Goal: Task Accomplishment & Management: Manage account settings

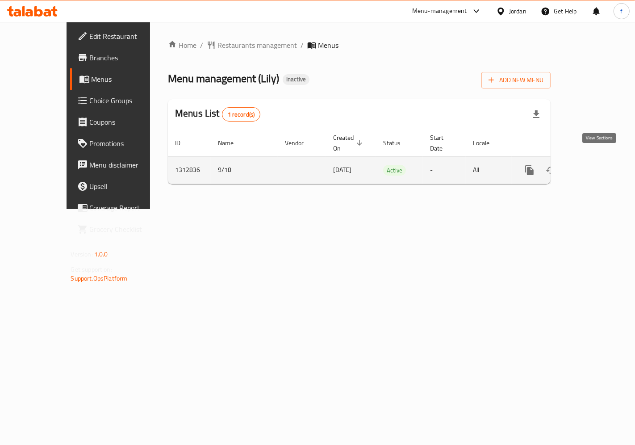
click at [599, 165] on icon "enhanced table" at bounding box center [593, 170] width 11 height 11
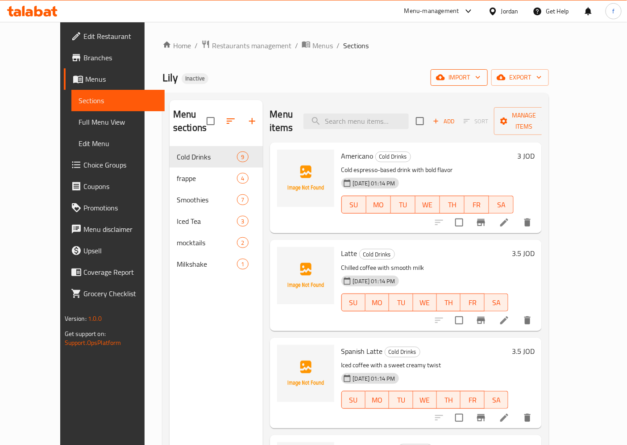
click at [483, 79] on icon "button" at bounding box center [478, 77] width 9 height 9
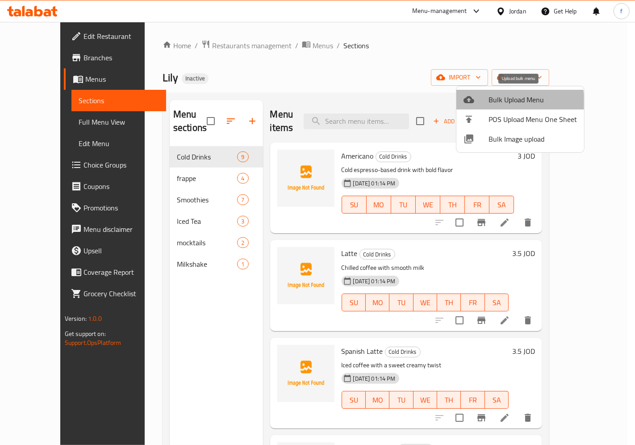
click at [506, 103] on span "Bulk Upload Menu" at bounding box center [532, 99] width 88 height 11
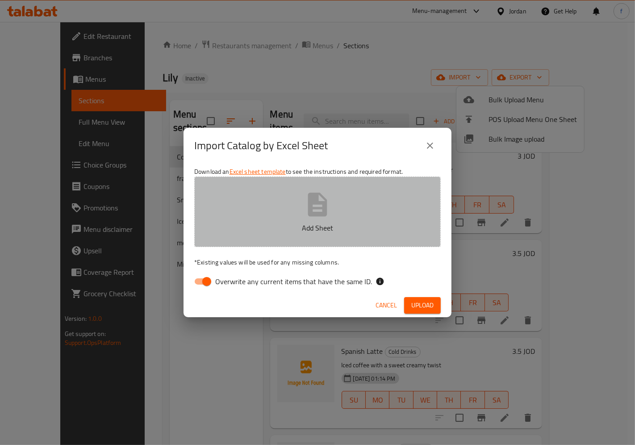
click at [349, 200] on button "Add Sheet" at bounding box center [317, 211] width 246 height 71
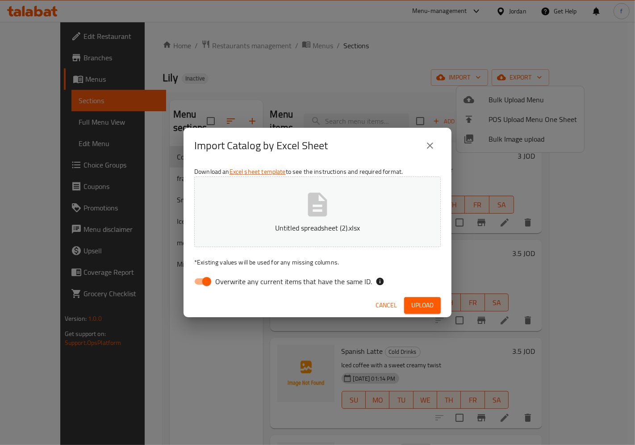
click at [326, 278] on span "Overwrite any current items that have the same ID." at bounding box center [293, 281] width 157 height 11
click at [232, 278] on input "Overwrite any current items that have the same ID." at bounding box center [206, 281] width 51 height 17
checkbox input "false"
click at [435, 307] on button "Upload" at bounding box center [422, 305] width 37 height 17
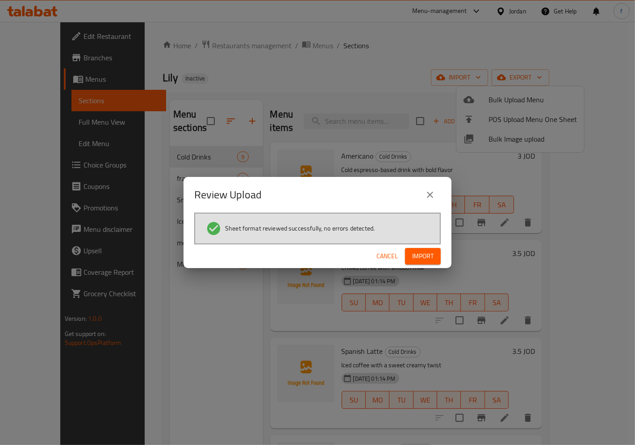
click at [429, 250] on span "Import" at bounding box center [422, 255] width 21 height 11
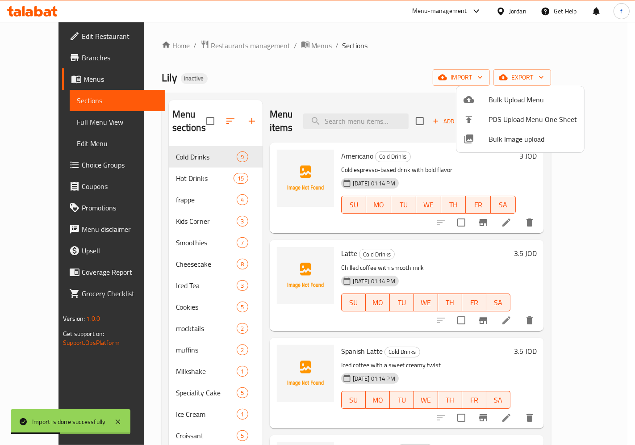
click at [52, 129] on div at bounding box center [317, 222] width 635 height 445
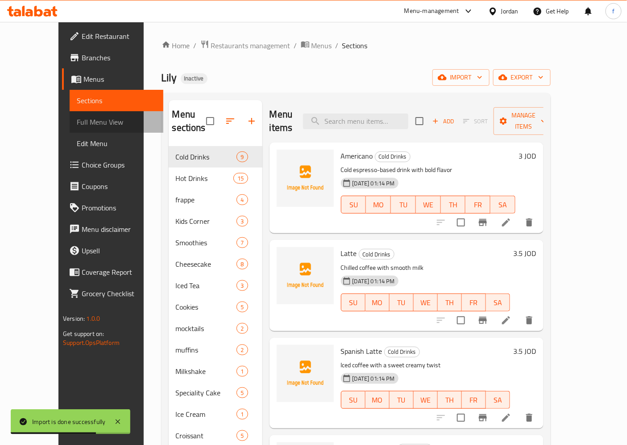
click at [70, 129] on link "Full Menu View" at bounding box center [117, 121] width 94 height 21
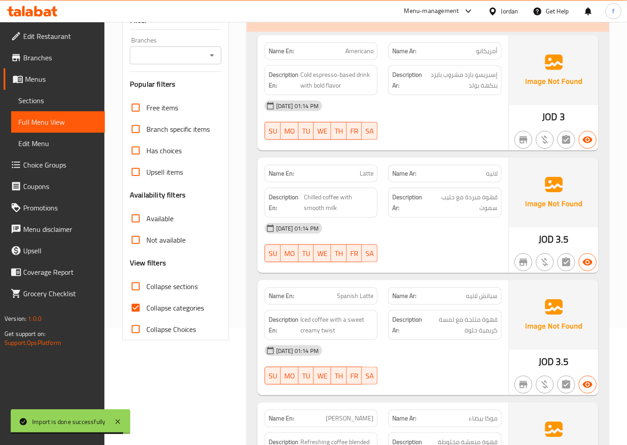
scroll to position [149, 0]
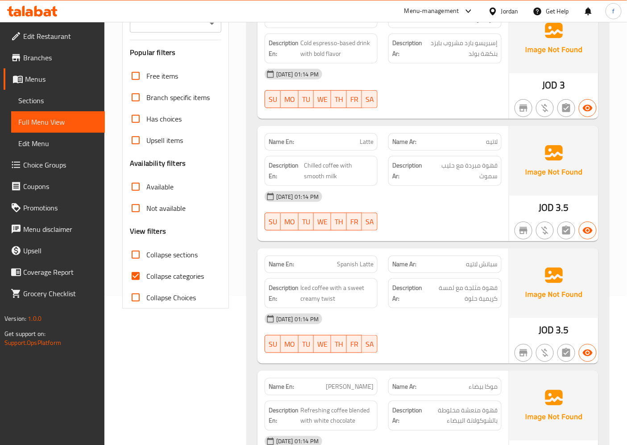
click at [133, 282] on input "Collapse categories" at bounding box center [135, 275] width 21 height 21
checkbox input "false"
click at [136, 256] on input "Collapse sections" at bounding box center [135, 254] width 21 height 21
checkbox input "true"
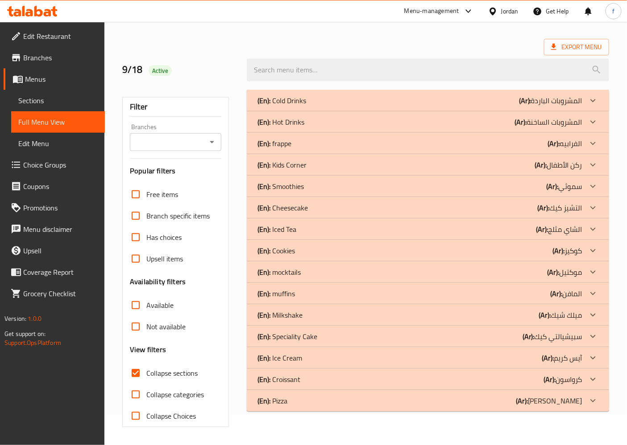
scroll to position [30, 0]
click at [320, 407] on div "(En): Pizza (Ar): بيتزا" at bounding box center [428, 400] width 363 height 21
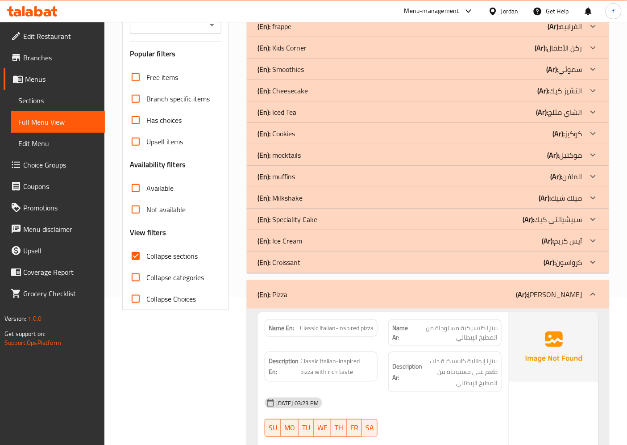
scroll to position [50, 0]
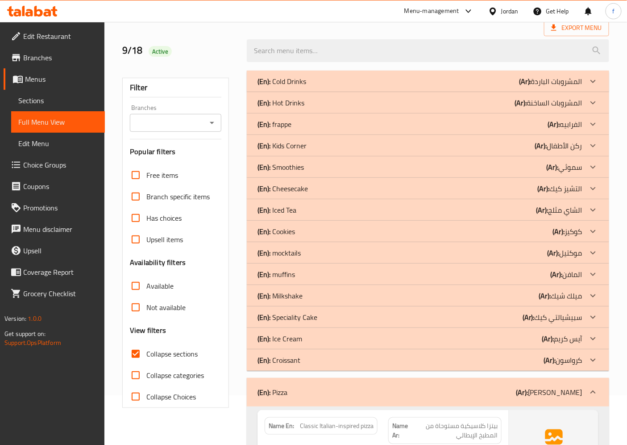
click at [594, 396] on icon at bounding box center [593, 392] width 11 height 11
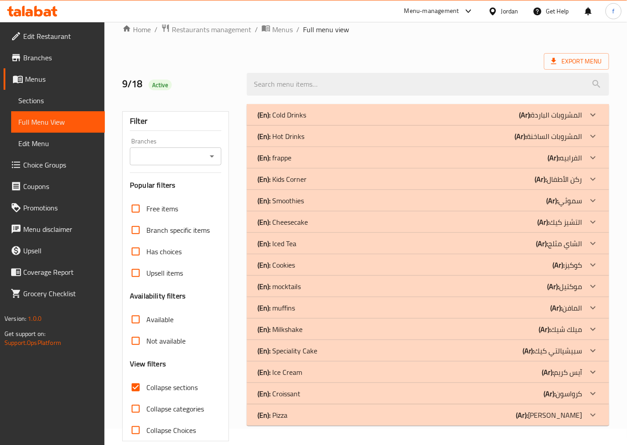
scroll to position [30, 0]
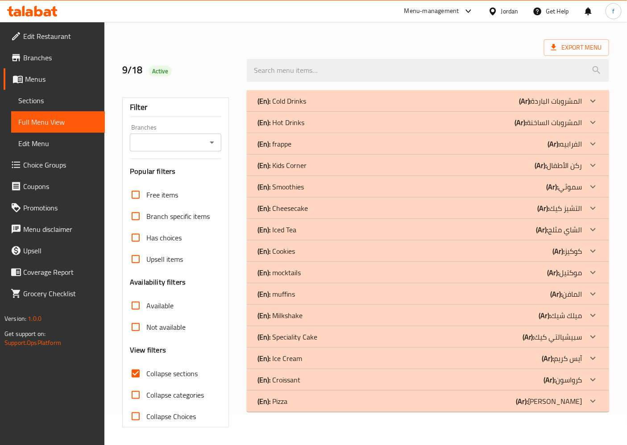
click at [62, 54] on span "Branches" at bounding box center [60, 57] width 75 height 11
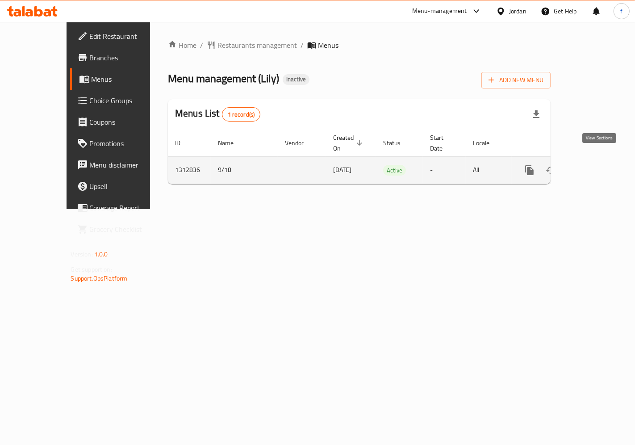
click at [592, 161] on link "enhanced table" at bounding box center [593, 169] width 21 height 21
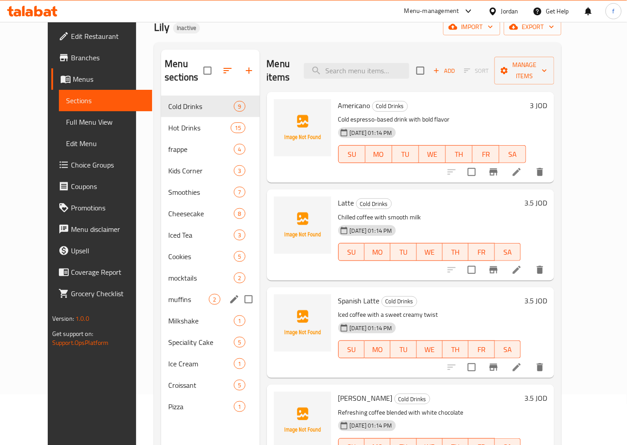
scroll to position [99, 0]
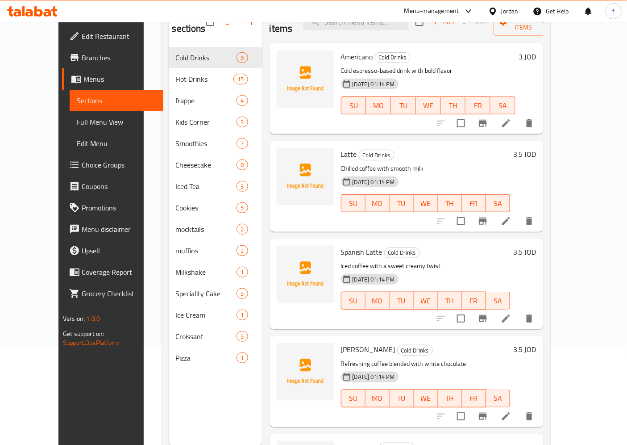
click at [77, 119] on span "Full Menu View" at bounding box center [116, 122] width 79 height 11
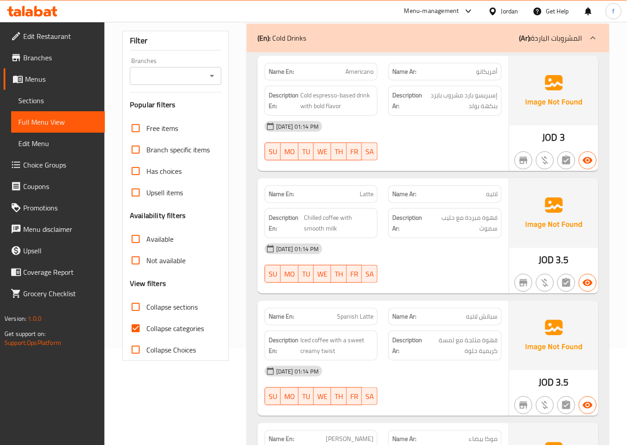
scroll to position [99, 0]
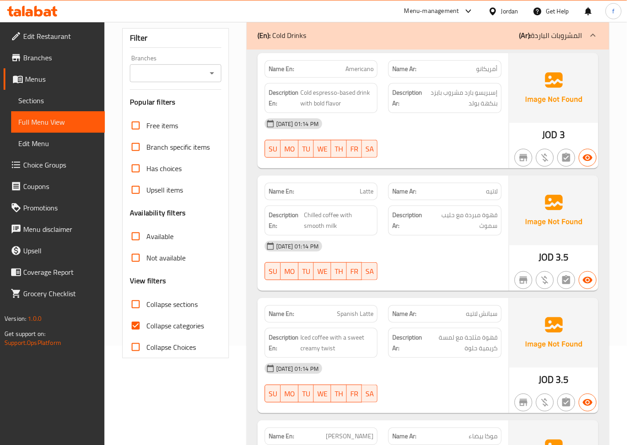
click at [139, 328] on input "Collapse categories" at bounding box center [135, 325] width 21 height 21
checkbox input "false"
click at [35, 93] on link "Sections" at bounding box center [58, 100] width 94 height 21
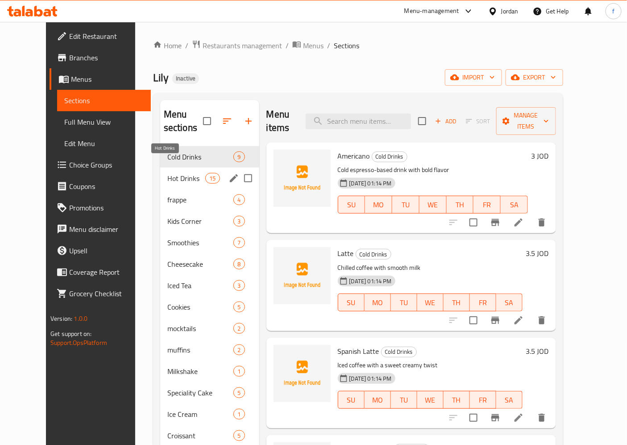
drag, startPoint x: 159, startPoint y: 168, endPoint x: 199, endPoint y: 171, distance: 40.3
click at [167, 173] on span "Hot Drinks" at bounding box center [186, 178] width 38 height 11
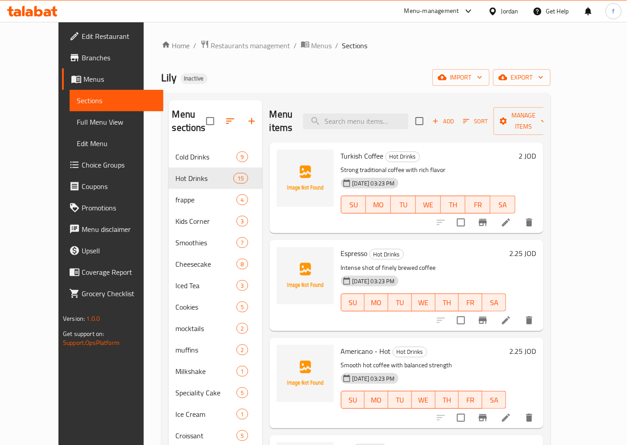
click at [512, 217] on icon at bounding box center [506, 222] width 11 height 11
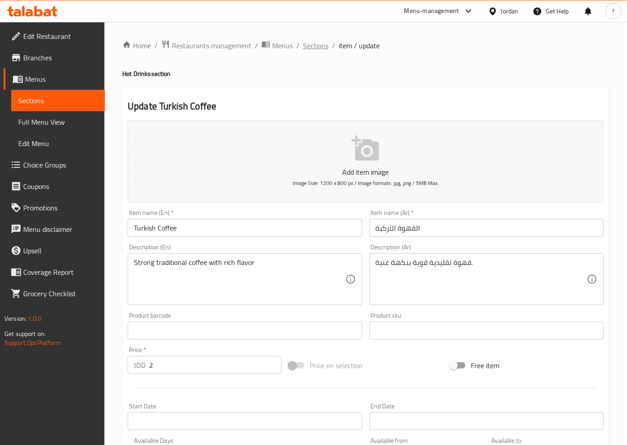
click at [325, 48] on span "Sections" at bounding box center [315, 45] width 25 height 11
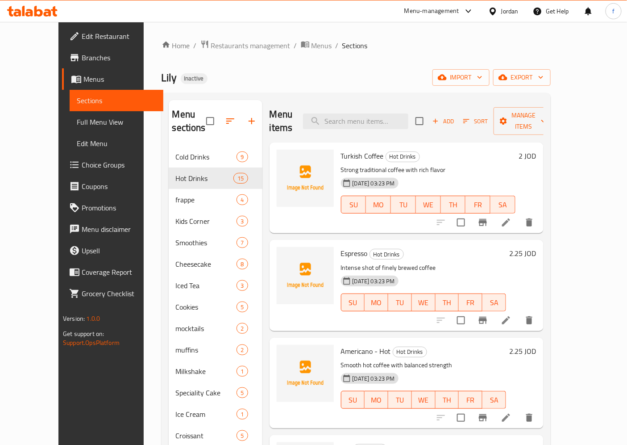
click at [418, 60] on div "Home / Restaurants management / Menus / Sections Lily Inactive import export Me…" at bounding box center [356, 296] width 389 height 512
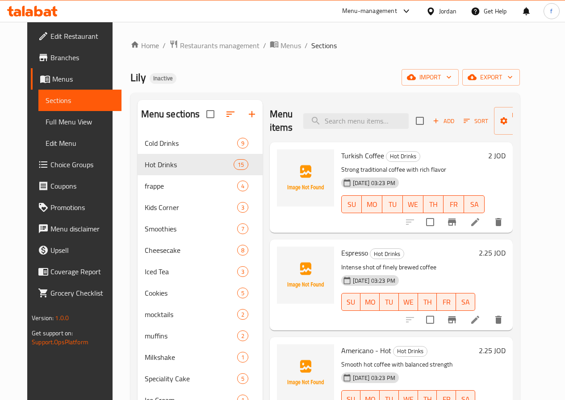
click at [77, 119] on span "Full Menu View" at bounding box center [80, 122] width 69 height 11
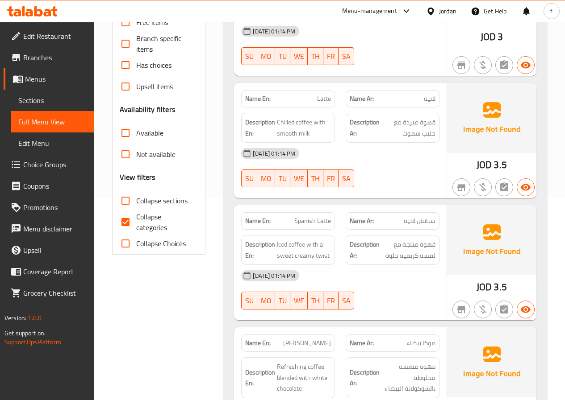
scroll to position [223, 0]
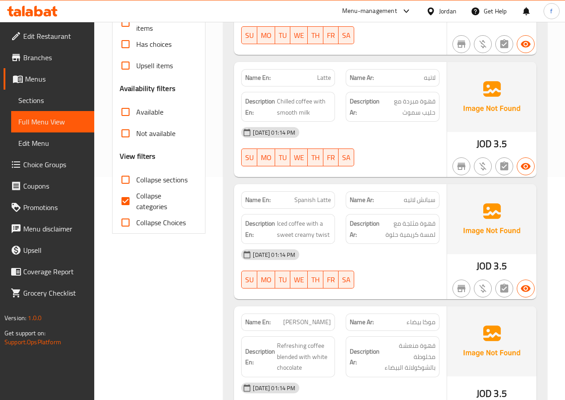
click at [128, 201] on input "Collapse categories" at bounding box center [125, 201] width 21 height 21
checkbox input "false"
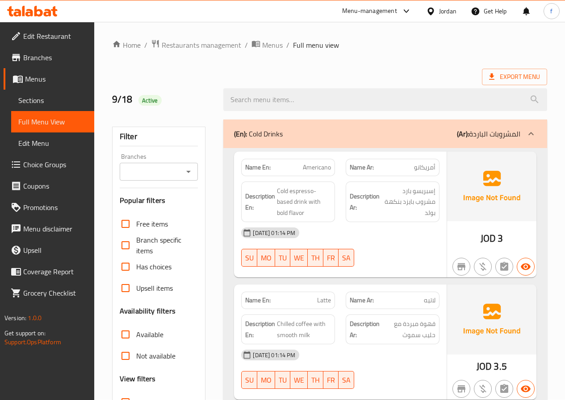
scroll to position [0, 0]
click at [524, 129] on div at bounding box center [530, 134] width 21 height 21
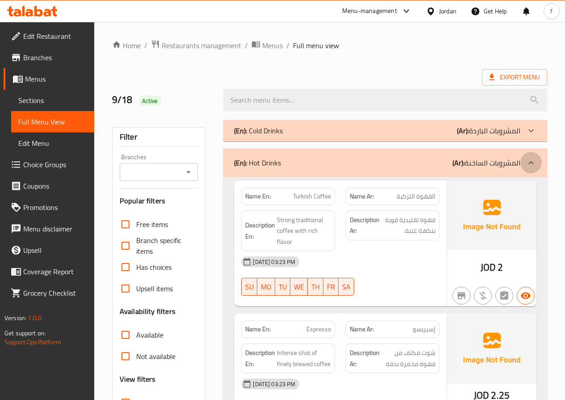
click at [536, 161] on div at bounding box center [530, 162] width 21 height 21
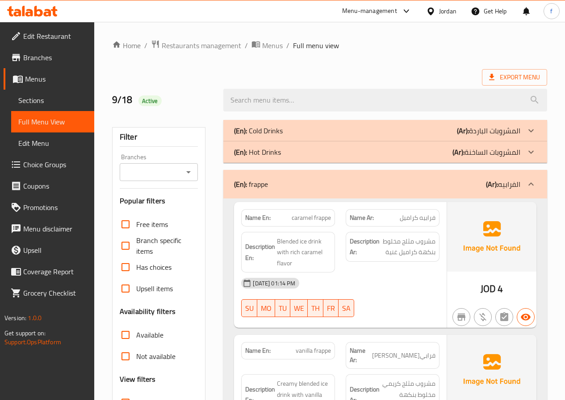
click at [531, 184] on icon at bounding box center [530, 184] width 11 height 11
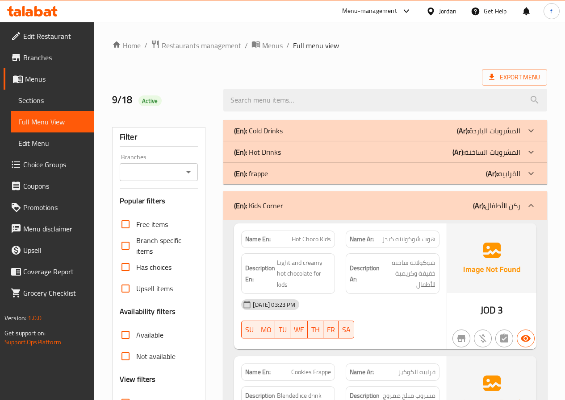
click at [529, 205] on icon at bounding box center [530, 205] width 11 height 11
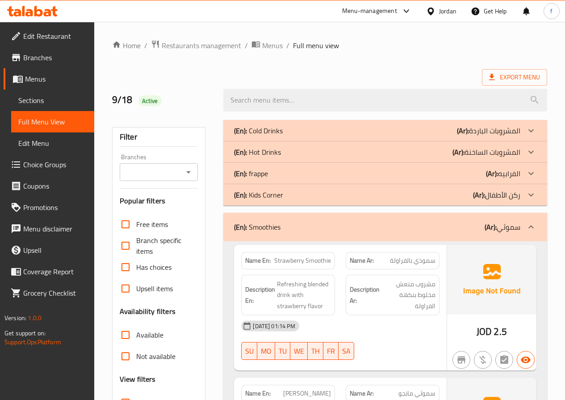
click at [535, 224] on icon at bounding box center [530, 227] width 11 height 11
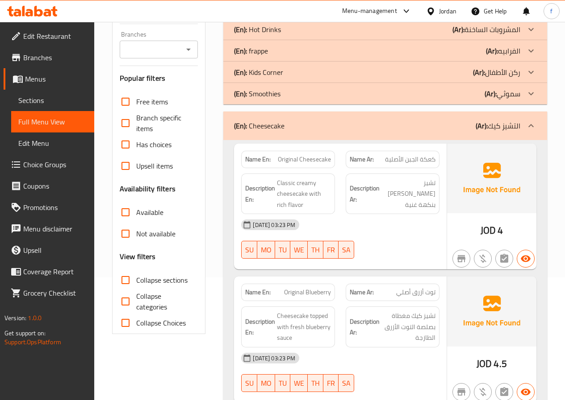
scroll to position [134, 0]
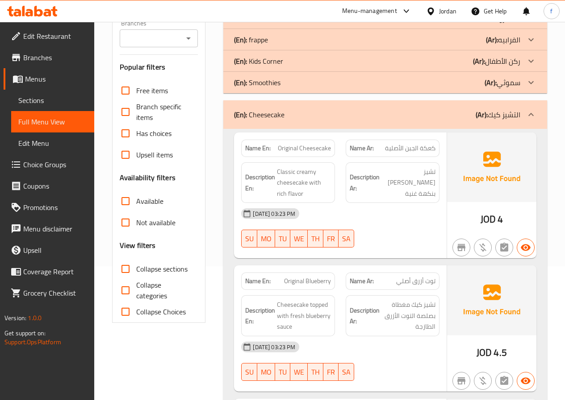
click at [527, 112] on icon at bounding box center [530, 114] width 11 height 11
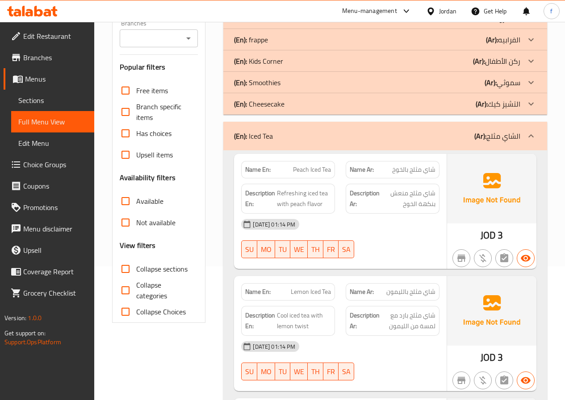
click at [531, 133] on icon at bounding box center [530, 136] width 11 height 11
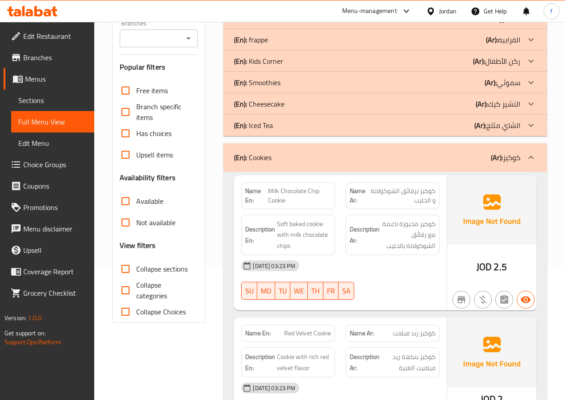
click at [531, 158] on icon at bounding box center [530, 157] width 11 height 11
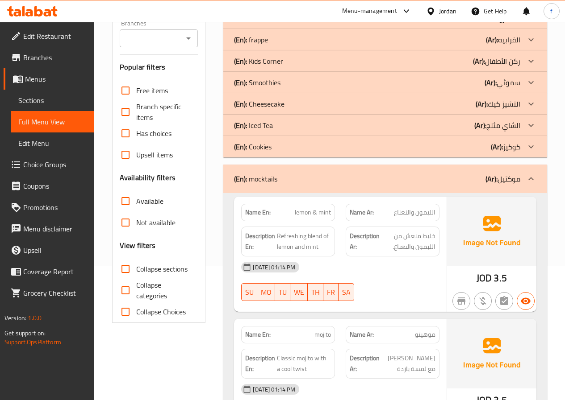
click at [533, 177] on icon at bounding box center [530, 179] width 11 height 11
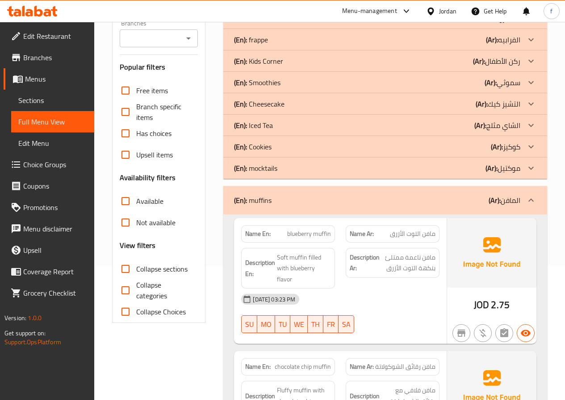
click at [532, 198] on icon at bounding box center [530, 200] width 11 height 11
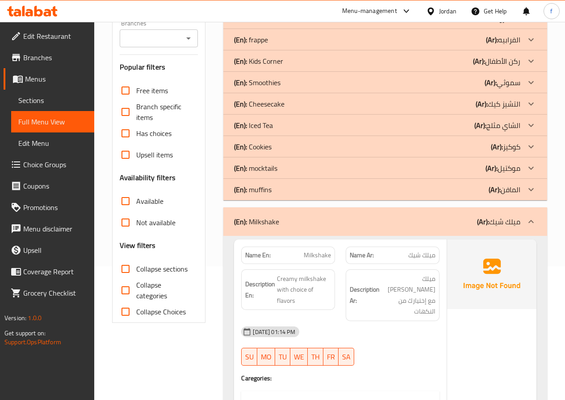
click at [530, 221] on icon at bounding box center [530, 221] width 5 height 3
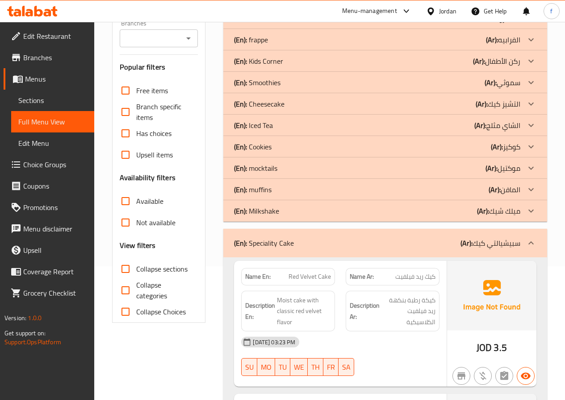
click at [528, 246] on icon at bounding box center [530, 243] width 11 height 11
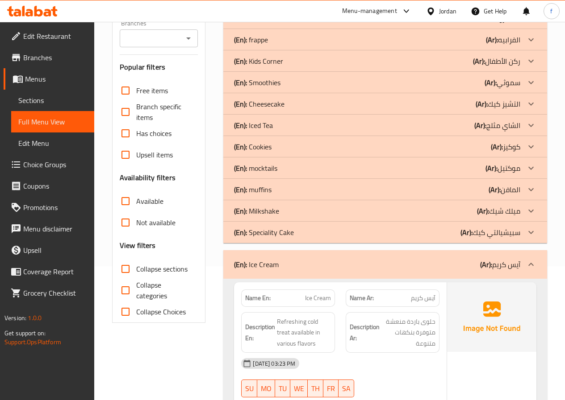
click at [534, 264] on icon at bounding box center [530, 264] width 11 height 11
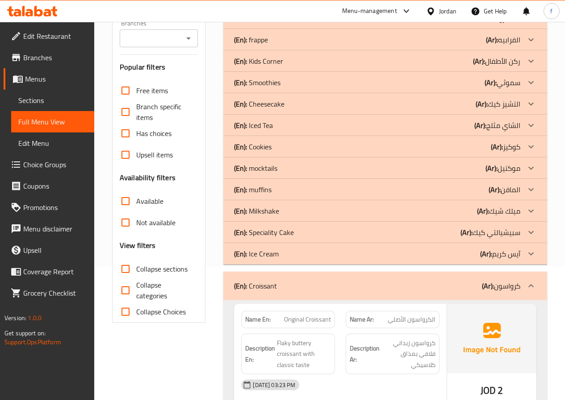
click at [527, 283] on icon at bounding box center [530, 286] width 11 height 11
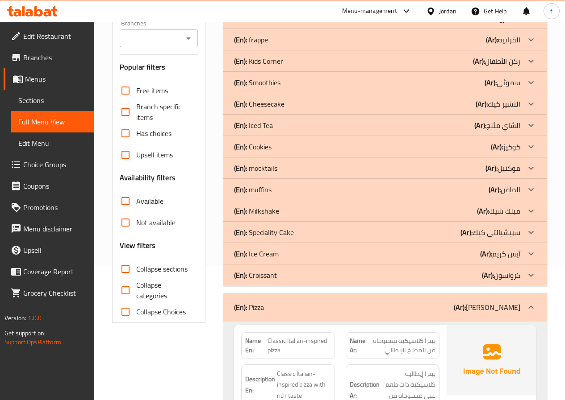
click at [532, 308] on icon at bounding box center [530, 307] width 11 height 11
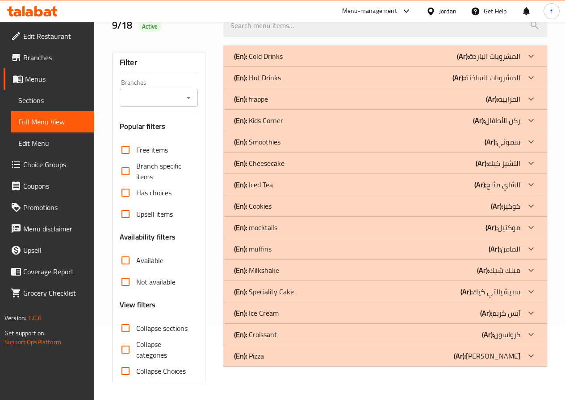
scroll to position [75, 0]
click at [527, 76] on icon at bounding box center [530, 77] width 11 height 11
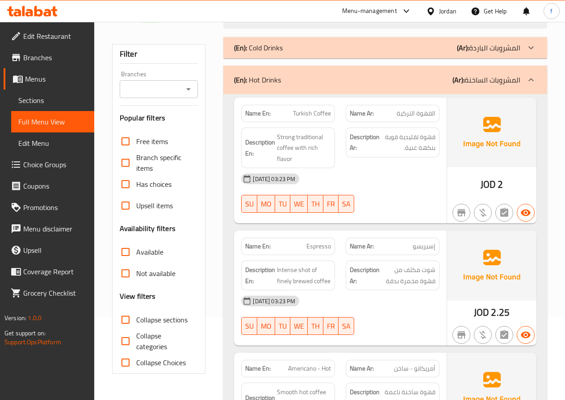
scroll to position [0, 0]
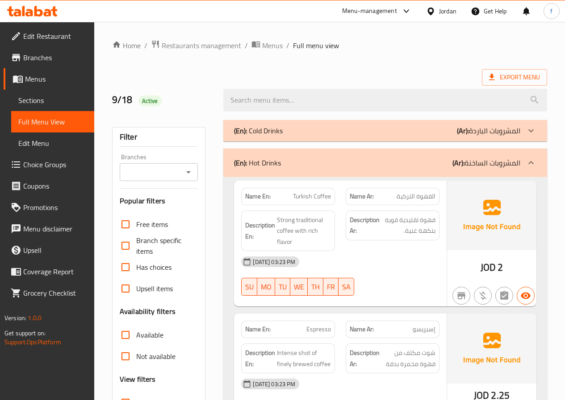
drag, startPoint x: 528, startPoint y: 163, endPoint x: 411, endPoint y: 161, distance: 117.4
click at [528, 163] on icon at bounding box center [530, 163] width 11 height 11
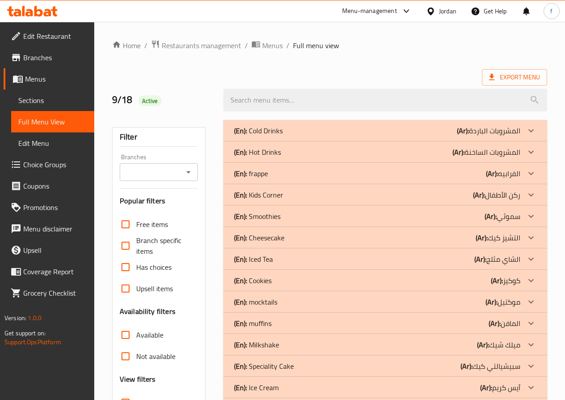
scroll to position [45, 0]
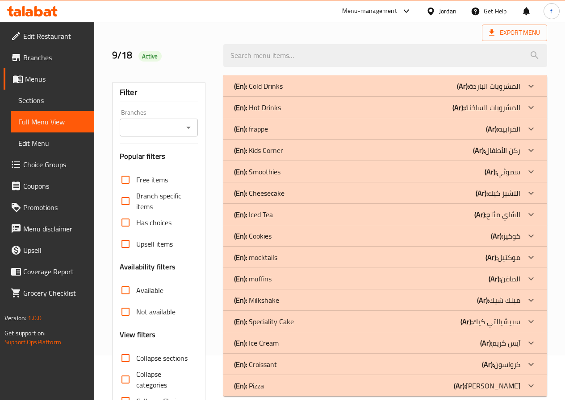
click at [526, 148] on icon at bounding box center [530, 150] width 11 height 11
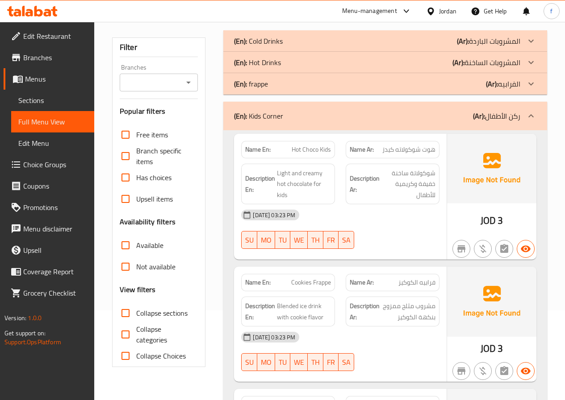
scroll to position [89, 0]
click at [408, 151] on span "هوت شوكولاته كيدز" at bounding box center [408, 150] width 53 height 9
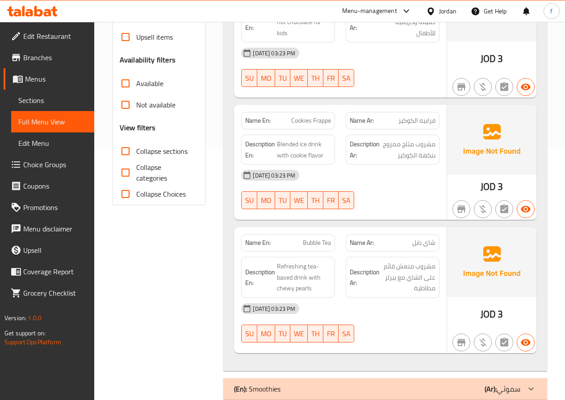
scroll to position [268, 0]
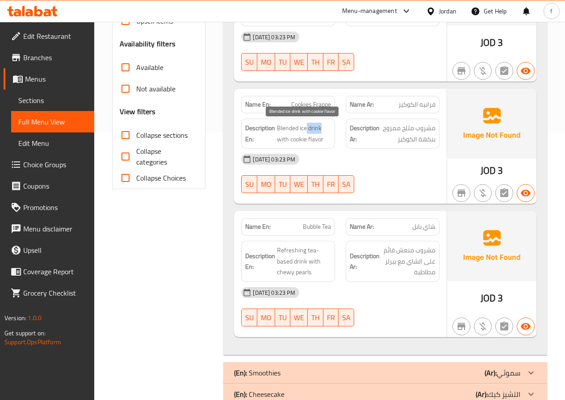
drag, startPoint x: 305, startPoint y: 127, endPoint x: 325, endPoint y: 126, distance: 20.1
click at [325, 126] on span "Blended ice drink with cookie flavor" at bounding box center [304, 134] width 54 height 22
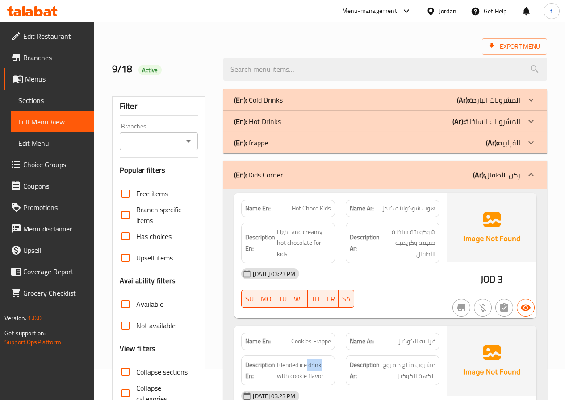
scroll to position [45, 0]
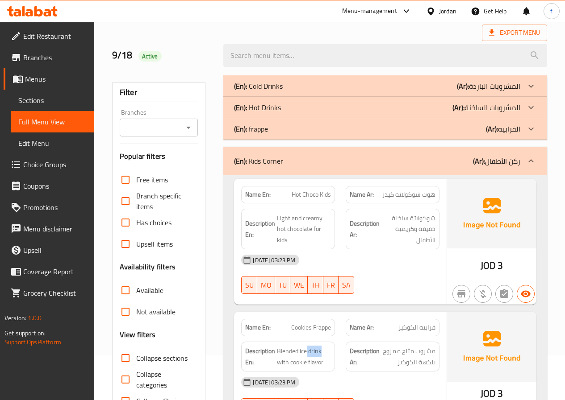
click at [525, 160] on div at bounding box center [530, 160] width 21 height 21
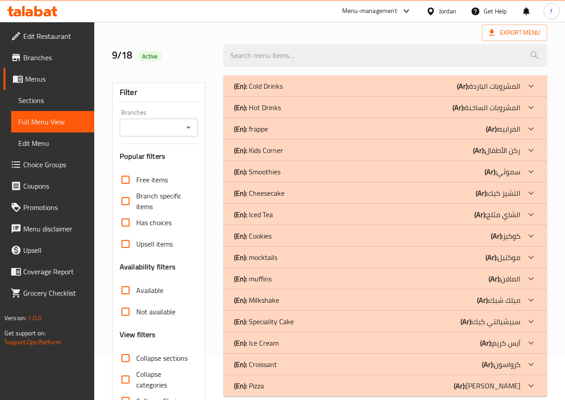
click at [531, 193] on icon at bounding box center [530, 193] width 11 height 11
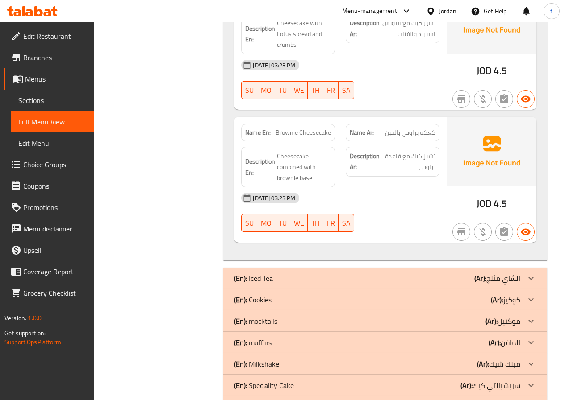
scroll to position [1116, 0]
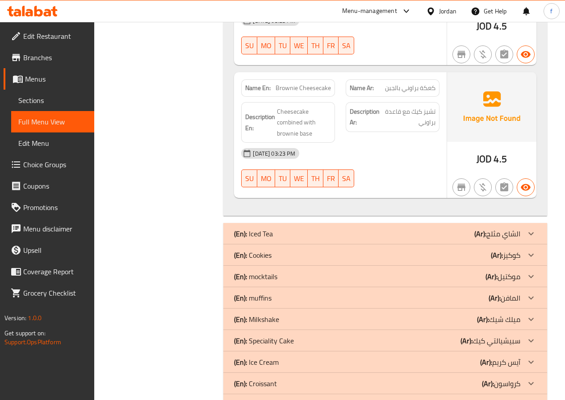
click at [52, 141] on span "Edit Menu" at bounding box center [52, 143] width 69 height 11
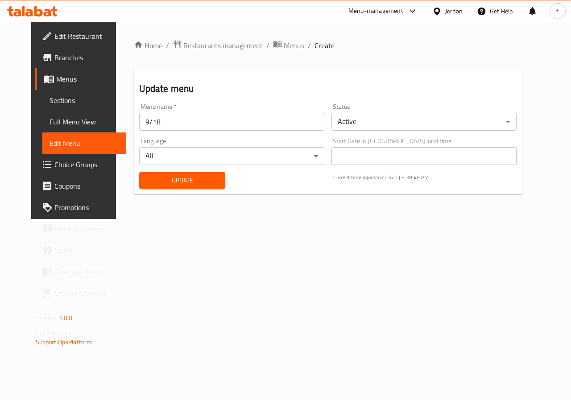
click at [65, 138] on link "Edit Menu" at bounding box center [84, 143] width 84 height 21
click at [68, 125] on span "Full Menu View" at bounding box center [85, 122] width 70 height 11
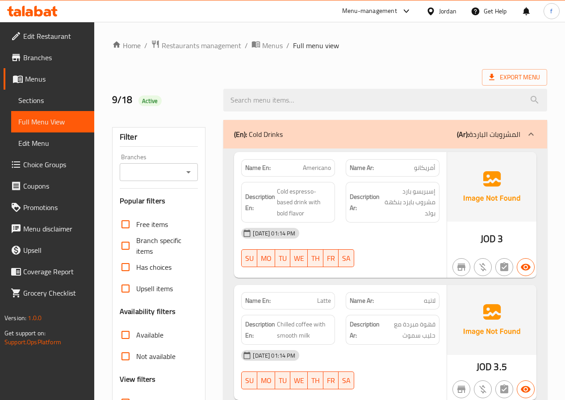
click at [68, 139] on span "Edit Menu" at bounding box center [52, 143] width 69 height 11
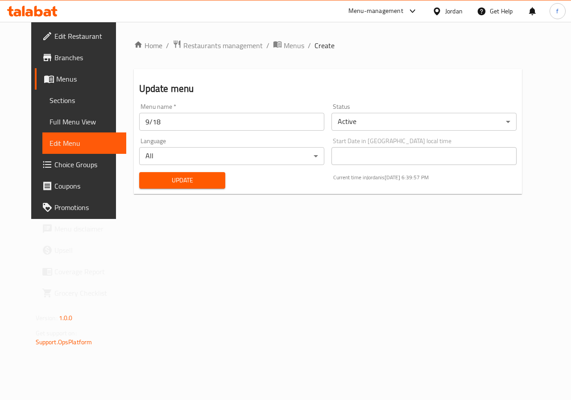
click at [69, 100] on span "Sections" at bounding box center [85, 100] width 70 height 11
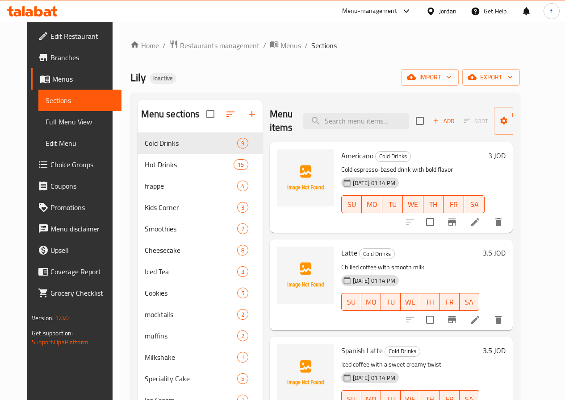
click at [80, 58] on span "Branches" at bounding box center [82, 57] width 64 height 11
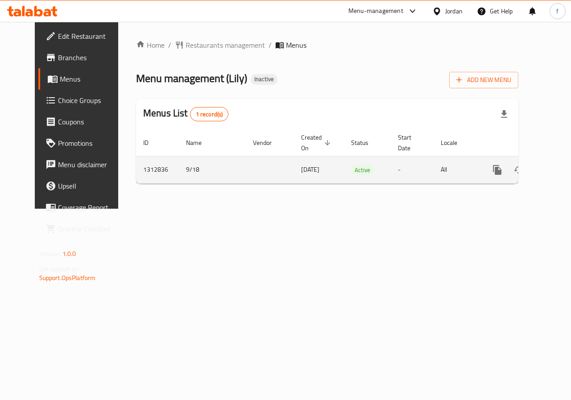
click at [557, 169] on icon "enhanced table" at bounding box center [562, 170] width 11 height 11
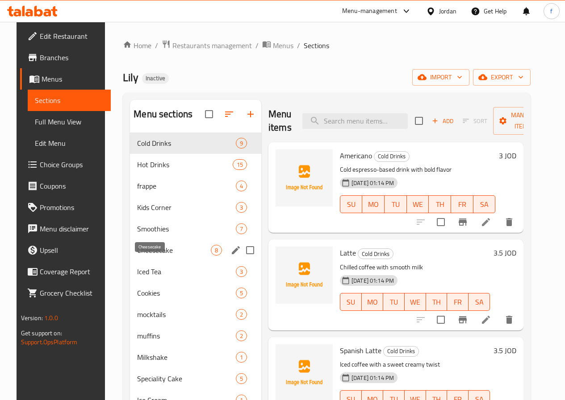
click at [164, 256] on span "Cheesecake" at bounding box center [174, 250] width 74 height 11
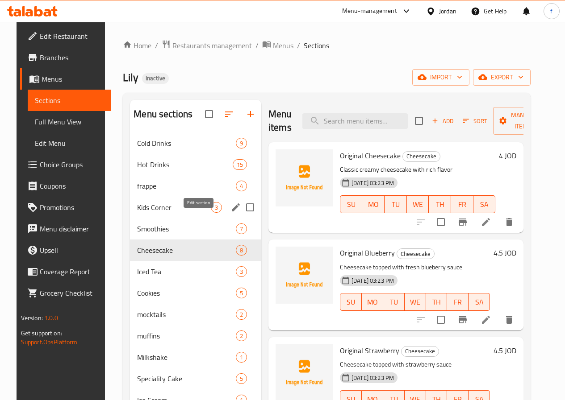
click at [232, 212] on icon "edit" at bounding box center [236, 208] width 8 height 8
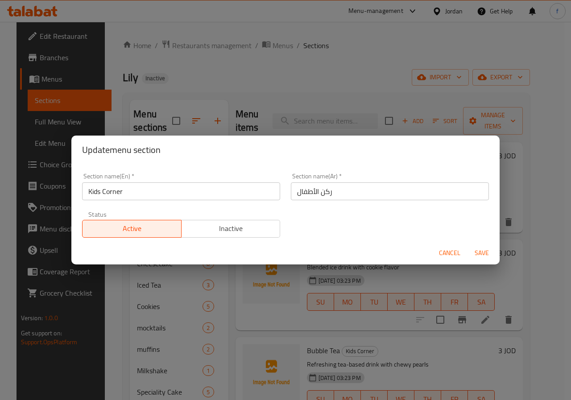
click at [443, 250] on span "Cancel" at bounding box center [449, 253] width 21 height 11
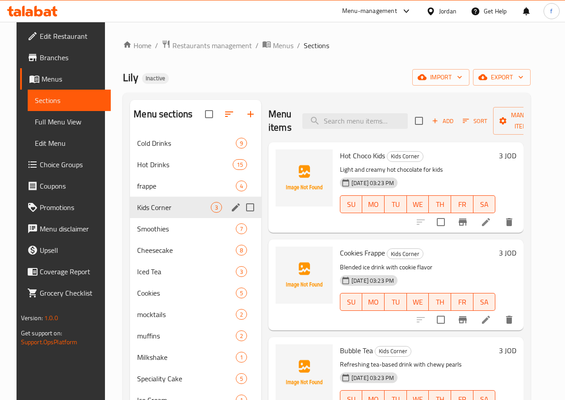
click at [147, 213] on span "Kids Corner" at bounding box center [174, 207] width 74 height 11
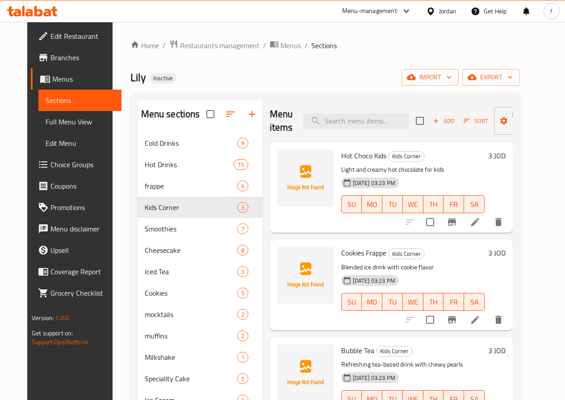
click at [480, 223] on icon at bounding box center [475, 222] width 11 height 11
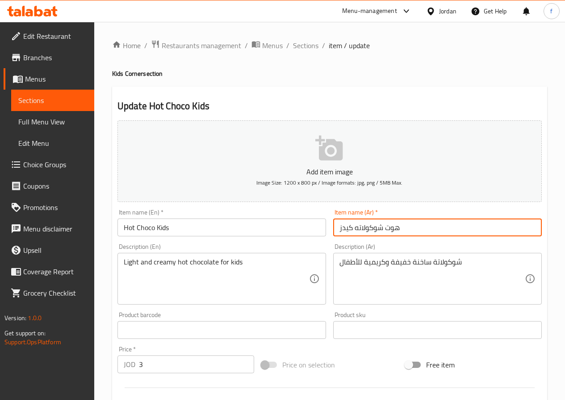
click at [354, 229] on input "هوت شوكولاته كيدز" at bounding box center [437, 228] width 208 height 18
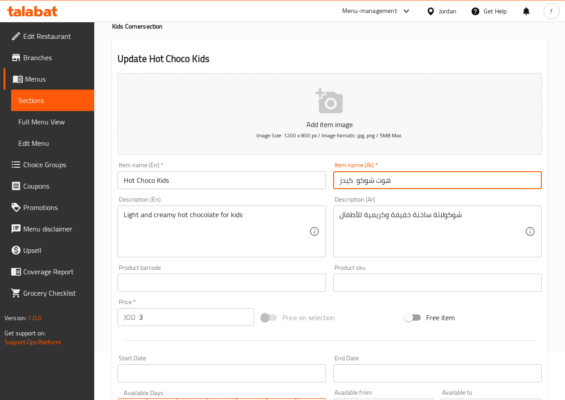
scroll to position [223, 0]
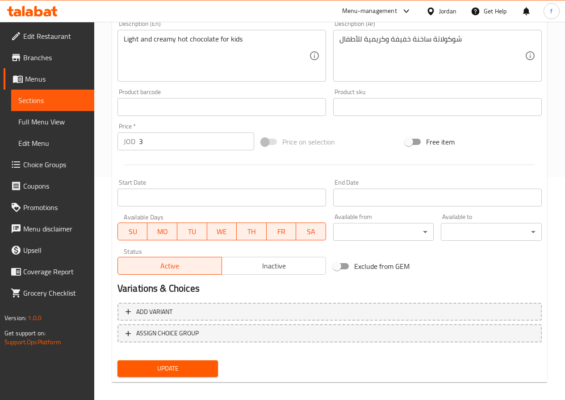
type input "هوت شوكو كيدز"
click at [193, 373] on span "Update" at bounding box center [168, 368] width 87 height 11
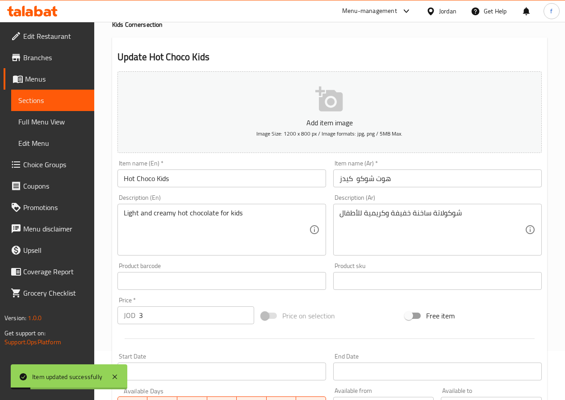
scroll to position [0, 0]
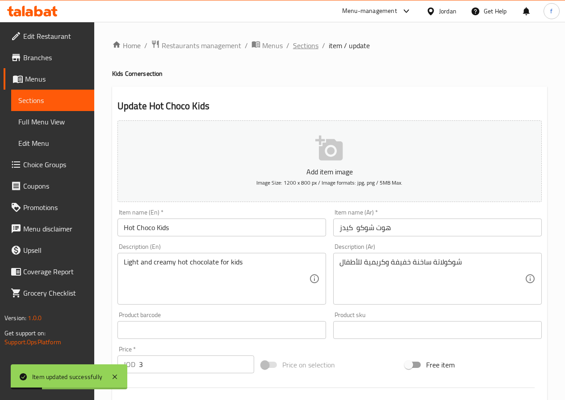
click at [306, 47] on span "Sections" at bounding box center [305, 45] width 25 height 11
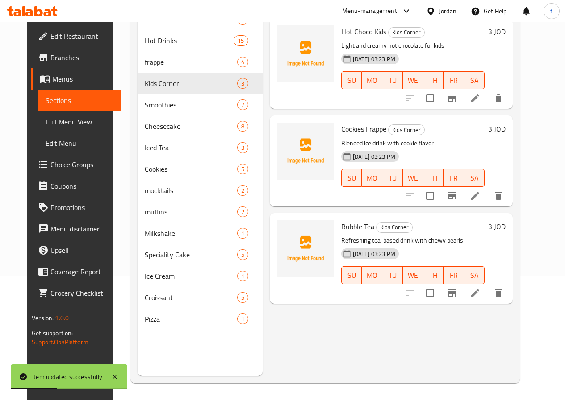
scroll to position [125, 0]
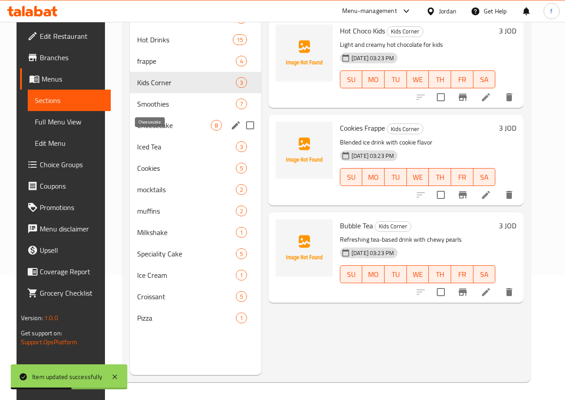
click at [156, 131] on span "Cheesecake" at bounding box center [174, 125] width 74 height 11
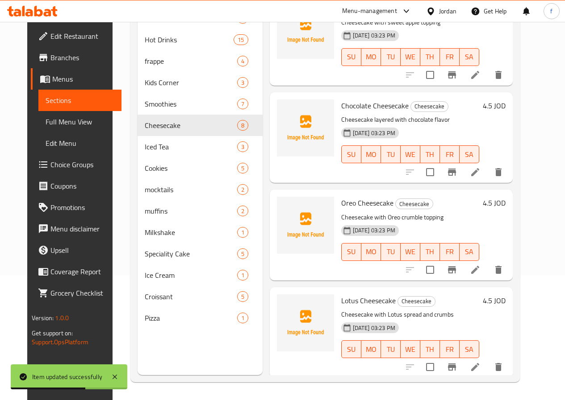
scroll to position [416, 0]
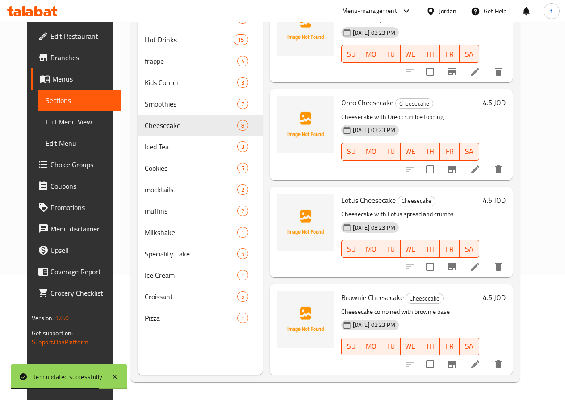
click at [480, 366] on icon at bounding box center [475, 364] width 11 height 11
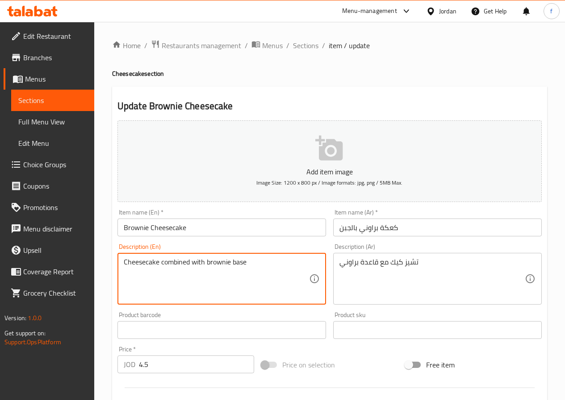
drag, startPoint x: 158, startPoint y: 262, endPoint x: 120, endPoint y: 263, distance: 38.4
click at [174, 265] on textarea "Cheesecake combined with brownie base" at bounding box center [216, 279] width 185 height 42
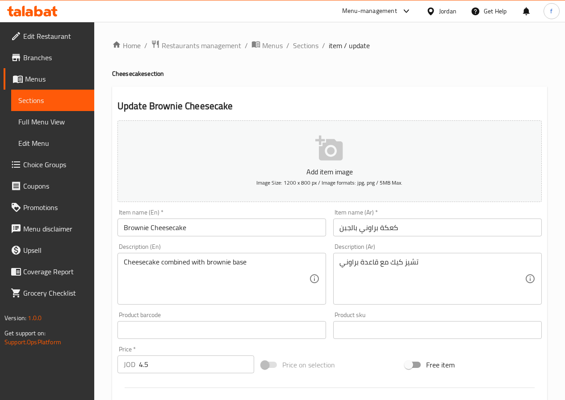
click at [183, 266] on textarea "Cheesecake combined with brownie base" at bounding box center [216, 279] width 185 height 42
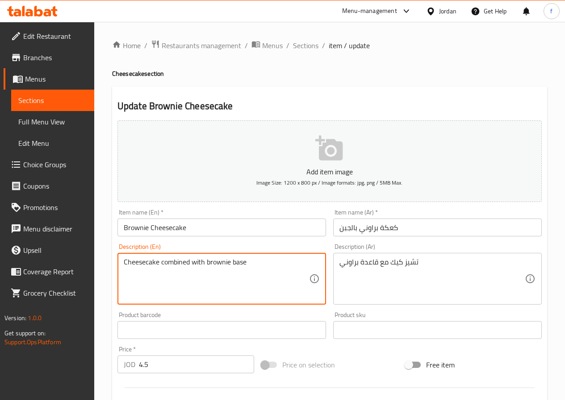
click at [183, 266] on textarea "Cheesecake combined with brownie base" at bounding box center [216, 279] width 185 height 42
click at [184, 281] on textarea "Cheesecake combined with brownie base" at bounding box center [216, 279] width 185 height 42
click at [198, 262] on textarea "Cheesecake combined with brownie base" at bounding box center [216, 279] width 185 height 42
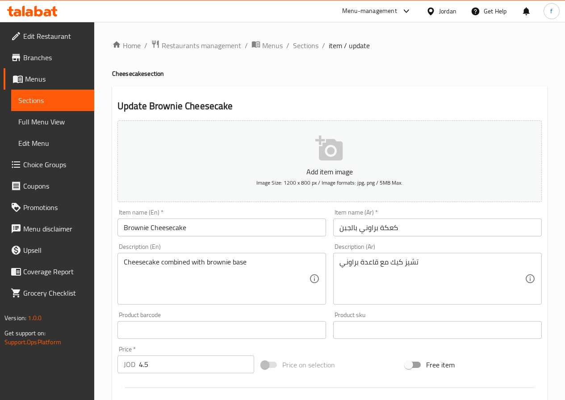
click at [181, 268] on textarea "Cheesecake combined with brownie base" at bounding box center [216, 279] width 185 height 42
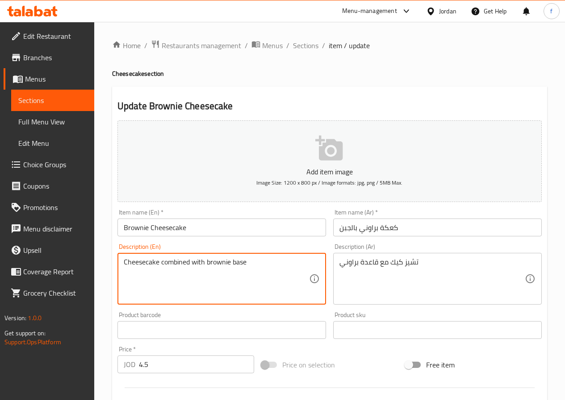
drag, startPoint x: 174, startPoint y: 264, endPoint x: 183, endPoint y: 264, distance: 8.9
click at [183, 264] on textarea "Cheesecake combined with brownie base" at bounding box center [216, 279] width 185 height 42
drag, startPoint x: 207, startPoint y: 264, endPoint x: 254, endPoint y: 267, distance: 46.5
click at [254, 267] on textarea "Cheesecake combined with brownie base" at bounding box center [216, 279] width 185 height 42
click at [169, 263] on textarea "Cheesecake combined with brownie base" at bounding box center [216, 279] width 185 height 42
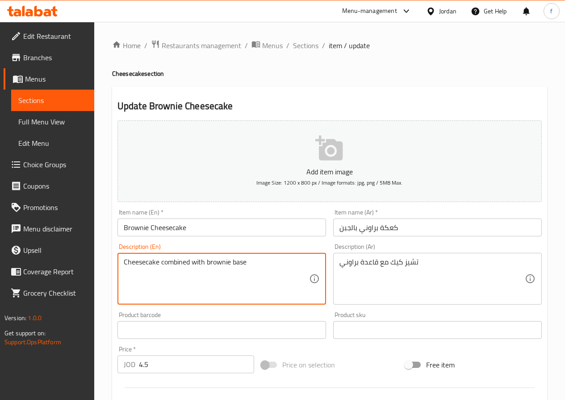
click at [169, 263] on textarea "Cheesecake combined with brownie base" at bounding box center [216, 279] width 185 height 42
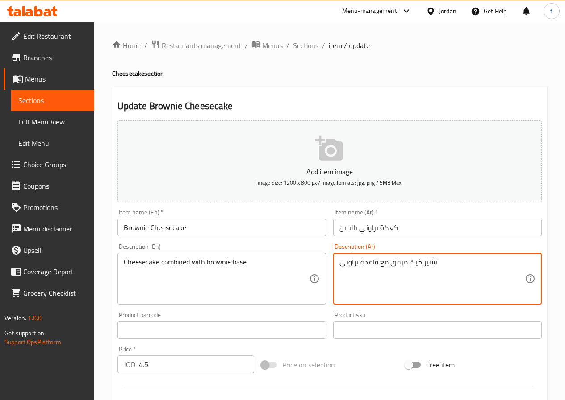
type textarea "تشيز كيك مرفق مع قاعدة براوني"
click at [388, 231] on input "كعكة براوني بالجبن" at bounding box center [437, 228] width 208 height 18
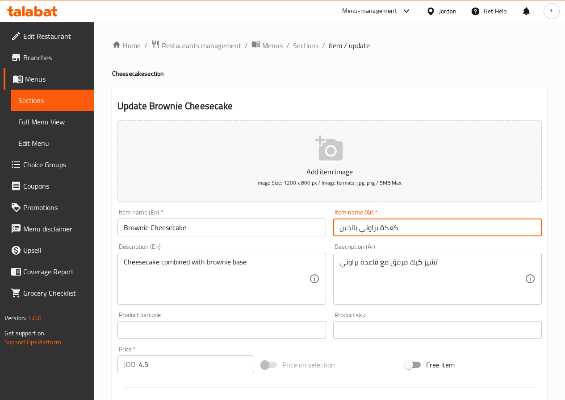
click at [388, 231] on input "كعكة براوني بالجبن" at bounding box center [437, 228] width 208 height 18
click at [338, 229] on input "تشيز كيك" at bounding box center [437, 228] width 208 height 18
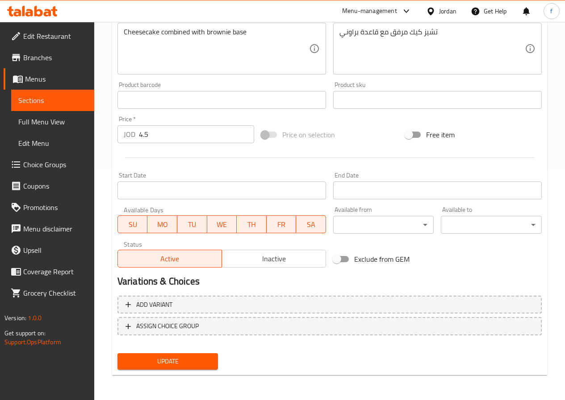
type input "براوني [PERSON_NAME]"
click at [199, 365] on span "Update" at bounding box center [168, 361] width 87 height 11
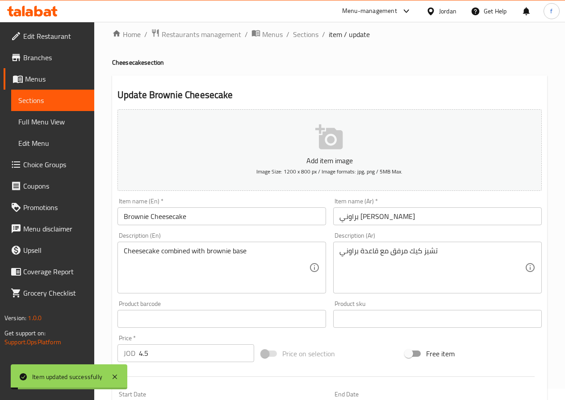
scroll to position [0, 0]
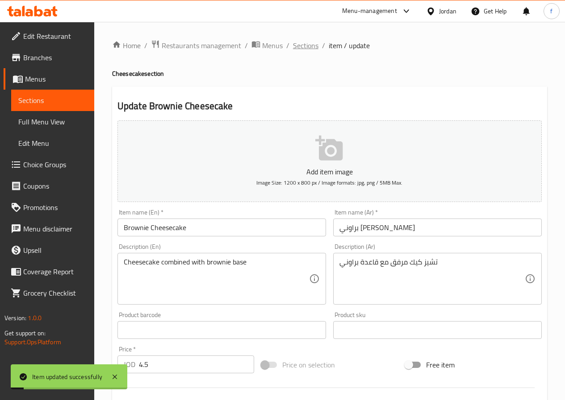
click at [309, 41] on span "Sections" at bounding box center [305, 45] width 25 height 11
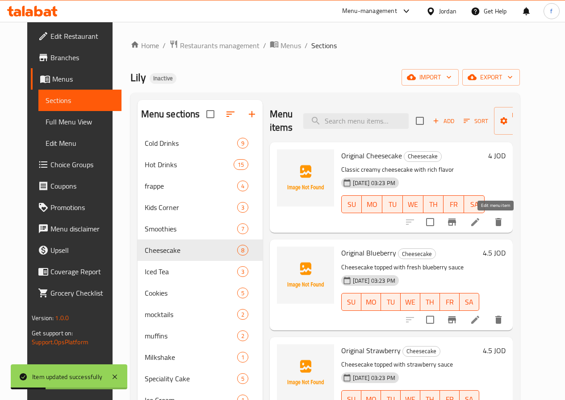
click at [480, 220] on icon at bounding box center [475, 222] width 11 height 11
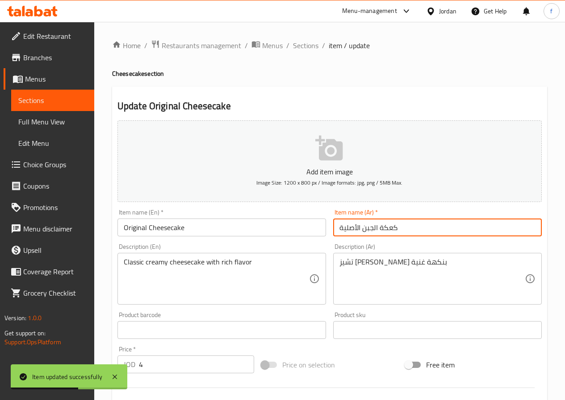
click at [377, 225] on input "كعكة الجبن الأصلية" at bounding box center [437, 228] width 208 height 18
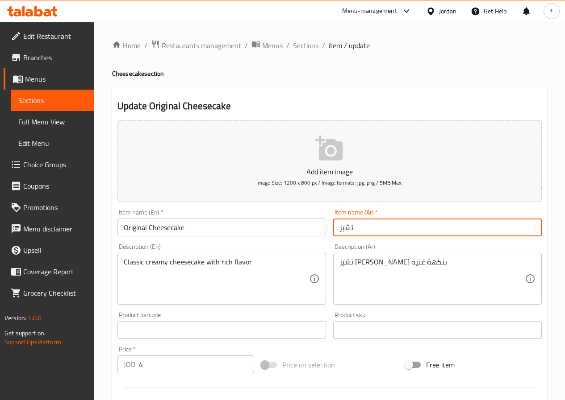
click at [393, 231] on input "تشيز" at bounding box center [437, 228] width 208 height 18
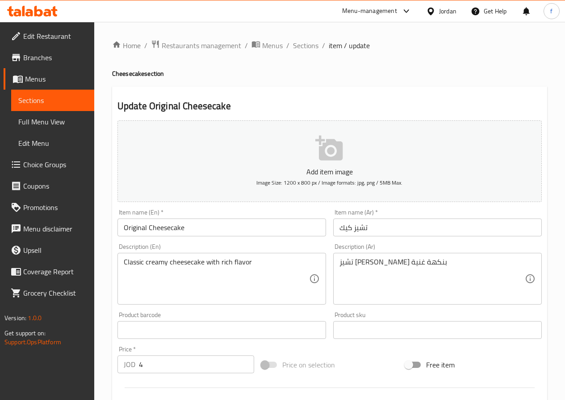
click at [376, 231] on input "تشيز كيك" at bounding box center [437, 228] width 208 height 18
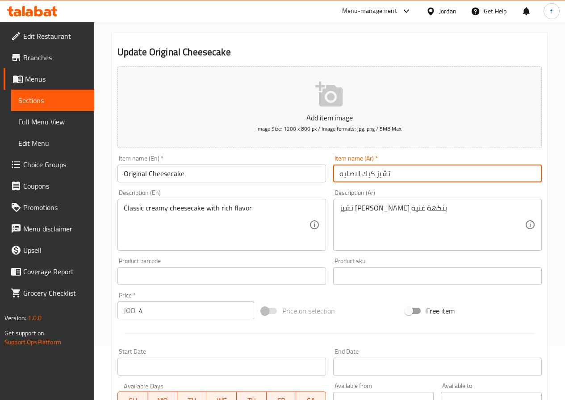
scroll to position [230, 0]
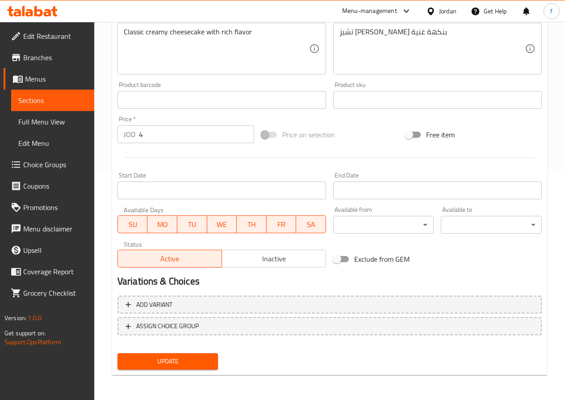
type input "تشيز كيك الاصليه"
click at [175, 363] on span "Update" at bounding box center [168, 361] width 87 height 11
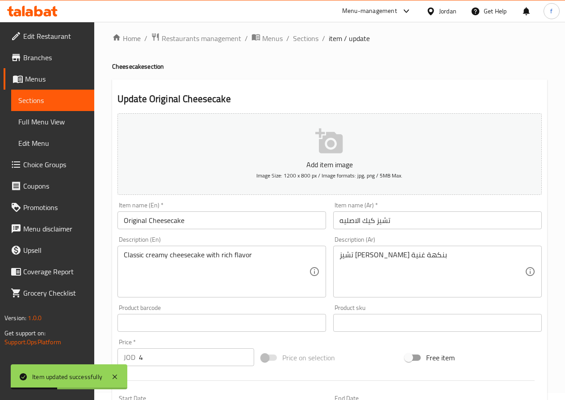
scroll to position [0, 0]
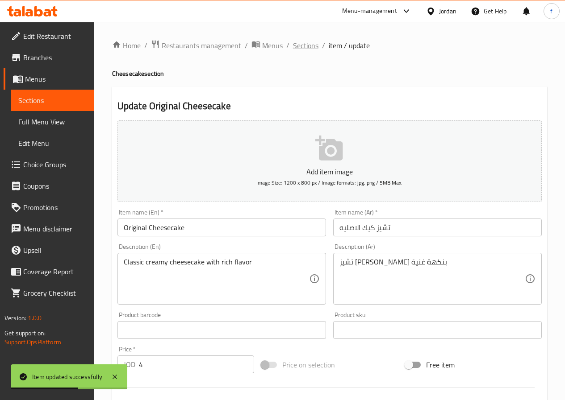
click at [308, 47] on span "Sections" at bounding box center [305, 45] width 25 height 11
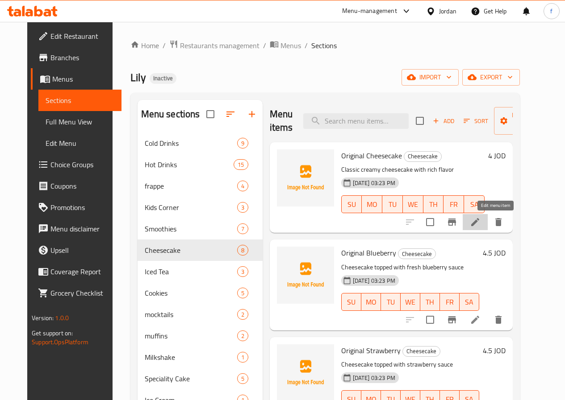
click at [480, 219] on icon at bounding box center [475, 222] width 11 height 11
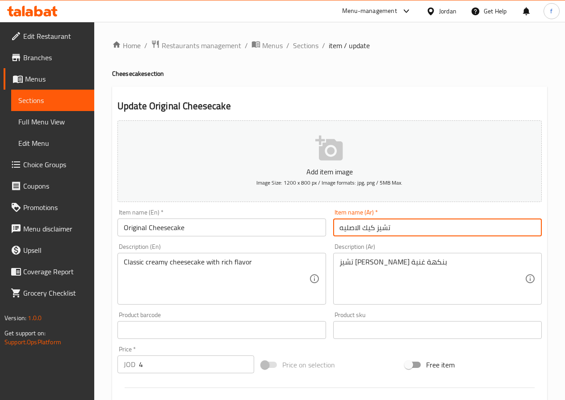
click at [351, 229] on input "تشيز كيك الاصليه" at bounding box center [437, 228] width 208 height 18
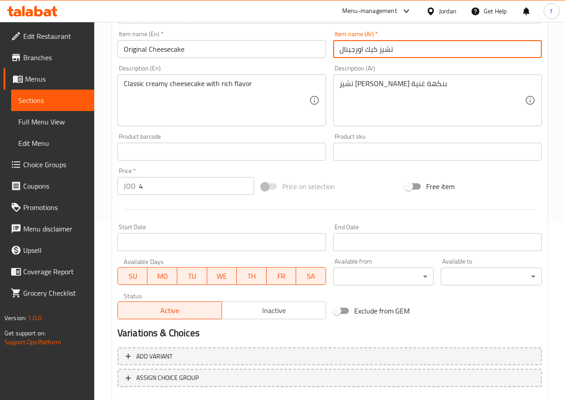
scroll to position [230, 0]
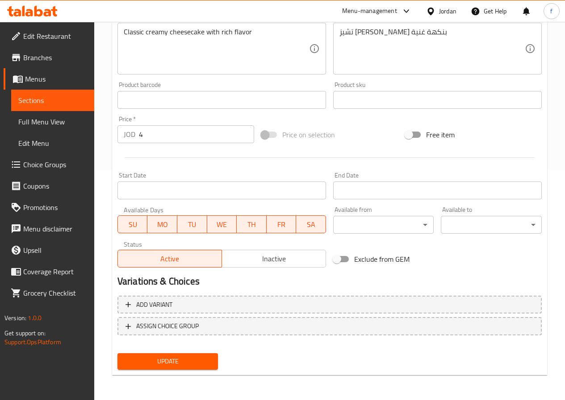
type input "تشيز كيك اورجينال"
click at [212, 362] on button "Update" at bounding box center [167, 362] width 101 height 17
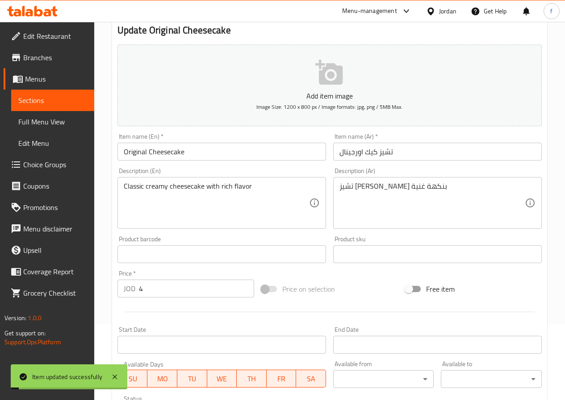
scroll to position [7, 0]
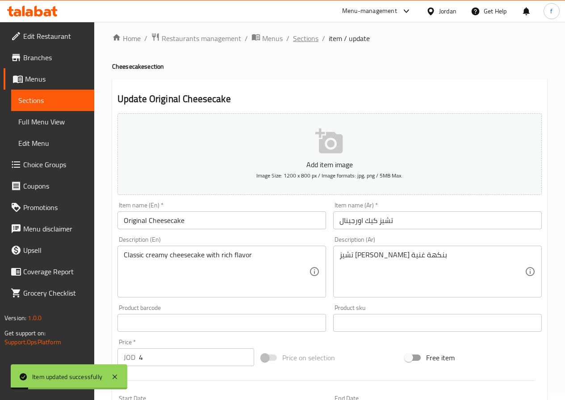
click at [313, 37] on span "Sections" at bounding box center [305, 38] width 25 height 11
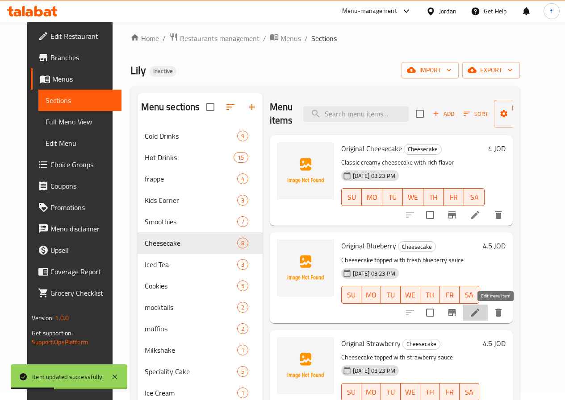
click at [479, 315] on icon at bounding box center [475, 313] width 8 height 8
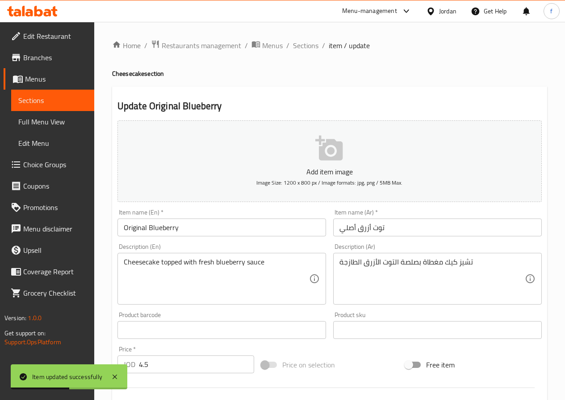
click at [346, 227] on input "توت أزرق أصلي" at bounding box center [437, 228] width 208 height 18
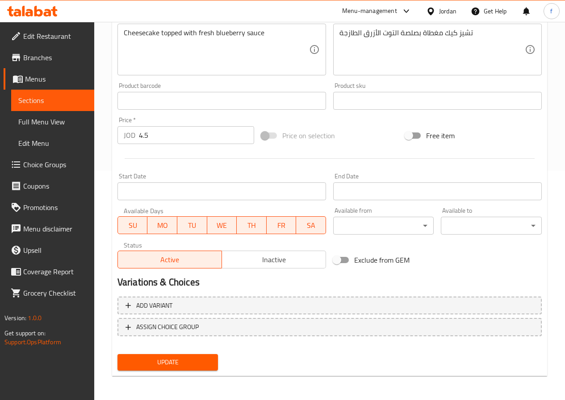
scroll to position [230, 0]
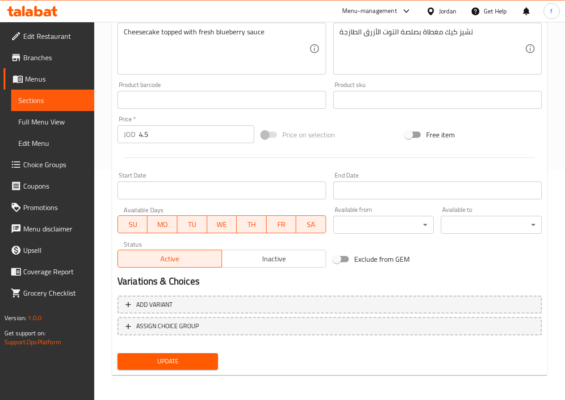
type input "توت أزرق اوريجنال"
click at [202, 363] on span "Update" at bounding box center [168, 361] width 87 height 11
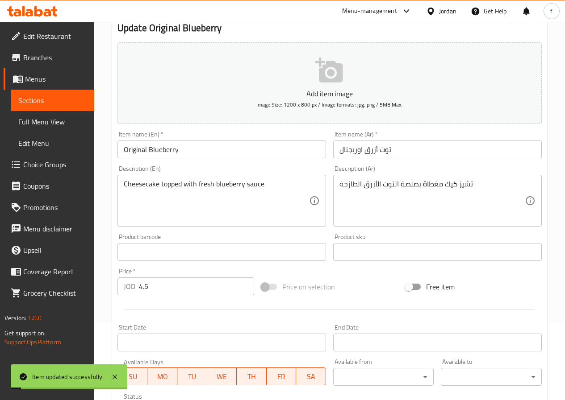
scroll to position [7, 0]
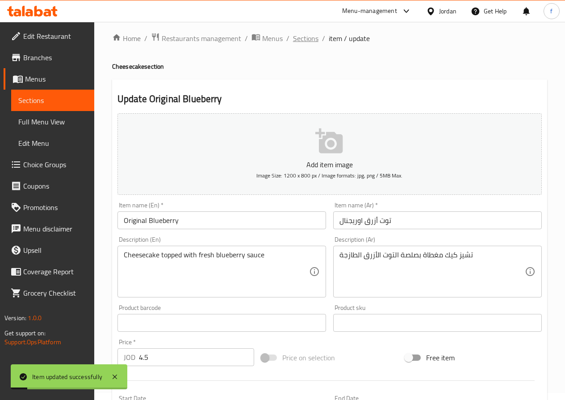
click at [309, 42] on span "Sections" at bounding box center [305, 38] width 25 height 11
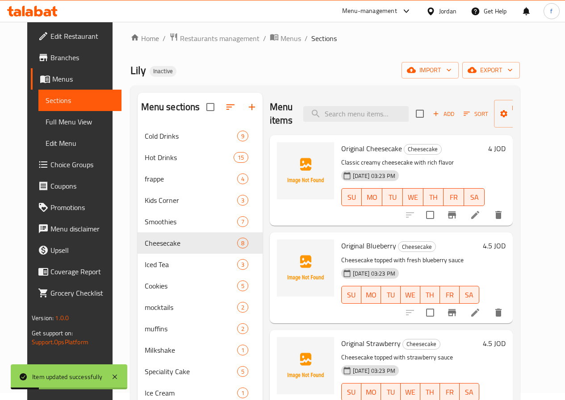
scroll to position [89, 0]
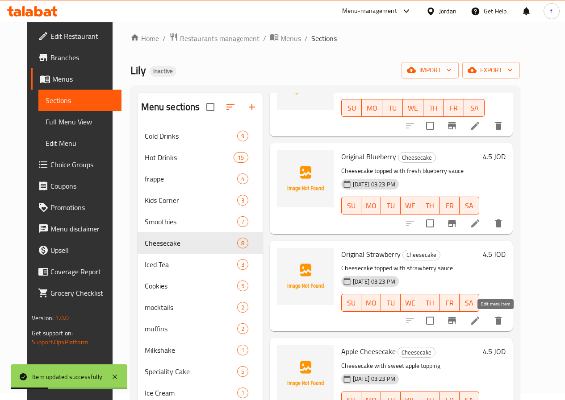
click at [479, 320] on icon at bounding box center [475, 321] width 8 height 8
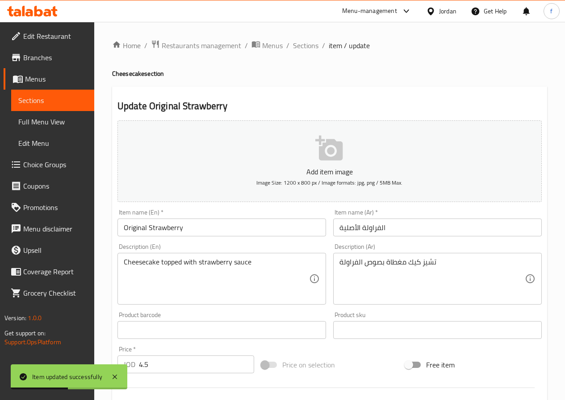
click at [353, 230] on input "الفراولة الأصلية" at bounding box center [437, 228] width 208 height 18
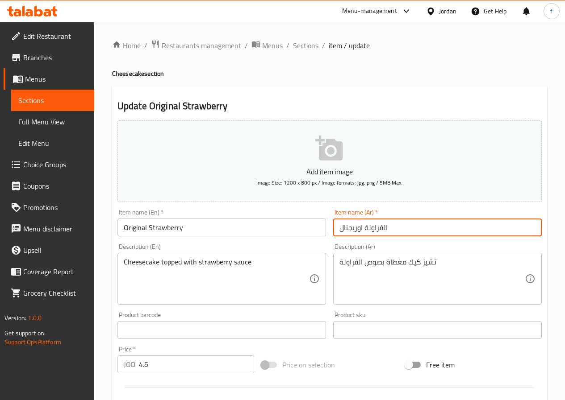
click at [383, 228] on input "الفراولة اوريجنال" at bounding box center [437, 228] width 208 height 18
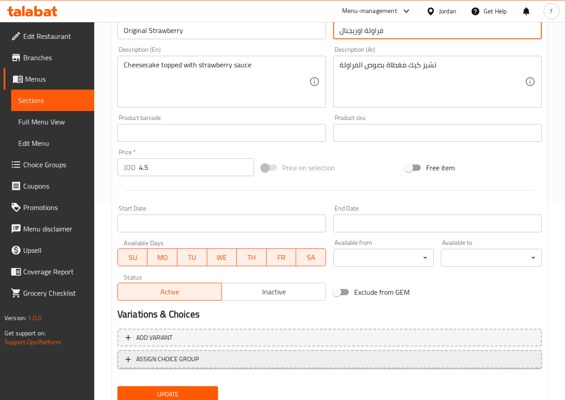
scroll to position [230, 0]
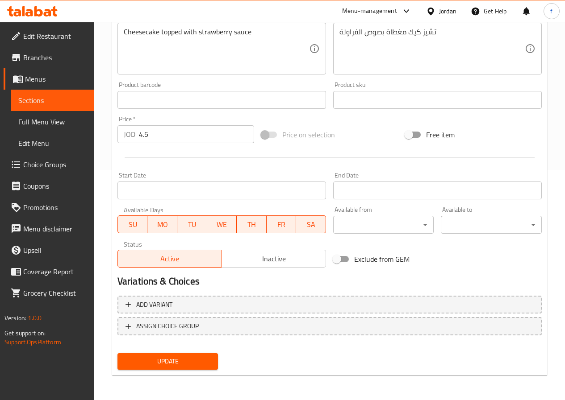
type input "فراولة اوريجنال"
click at [193, 359] on span "Update" at bounding box center [168, 361] width 87 height 11
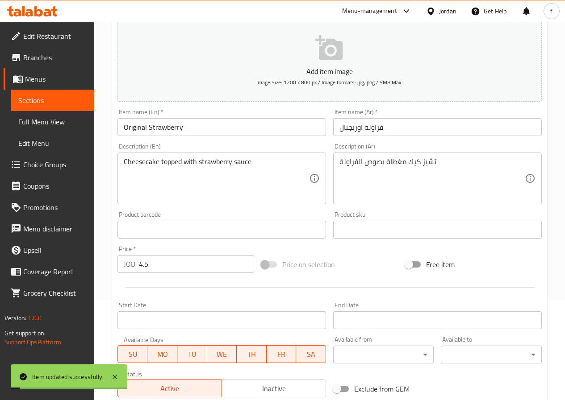
scroll to position [0, 0]
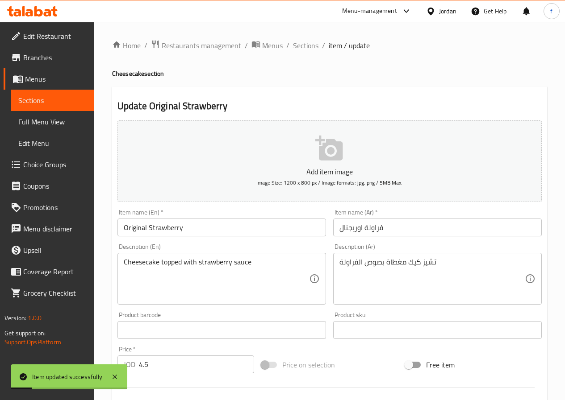
click at [308, 40] on span "Sections" at bounding box center [305, 45] width 25 height 11
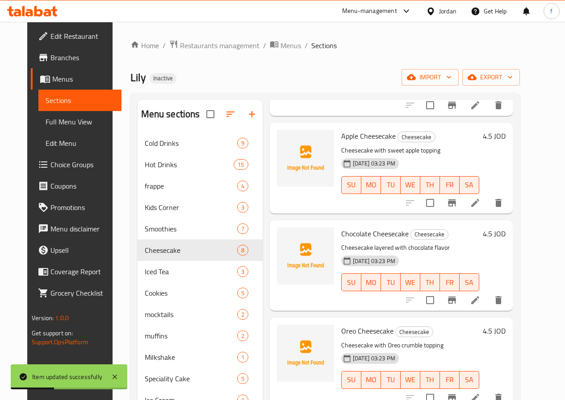
scroll to position [313, 0]
click at [480, 205] on icon at bounding box center [475, 202] width 11 height 11
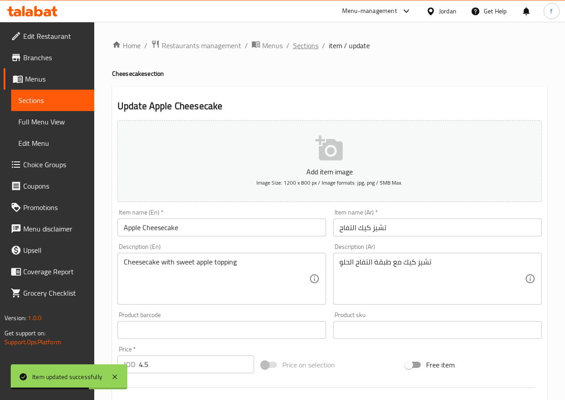
click at [307, 45] on span "Sections" at bounding box center [305, 45] width 25 height 11
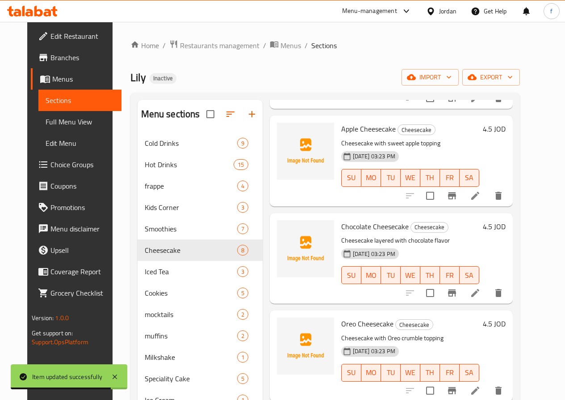
scroll to position [402, 0]
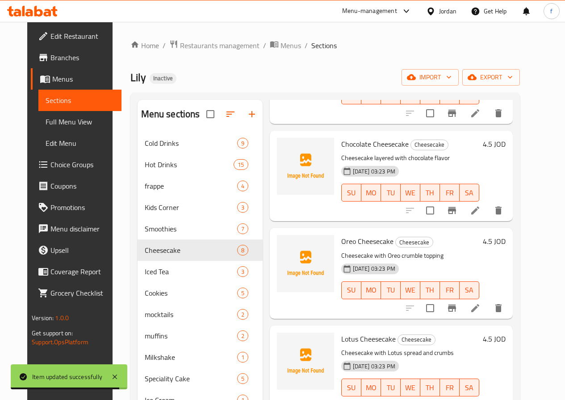
click at [480, 215] on icon at bounding box center [475, 210] width 11 height 11
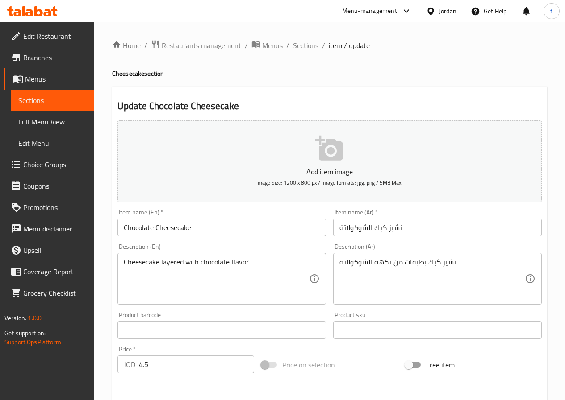
click at [300, 48] on span "Sections" at bounding box center [305, 45] width 25 height 11
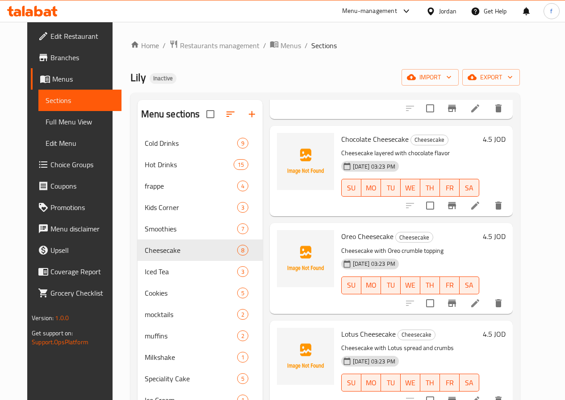
scroll to position [416, 0]
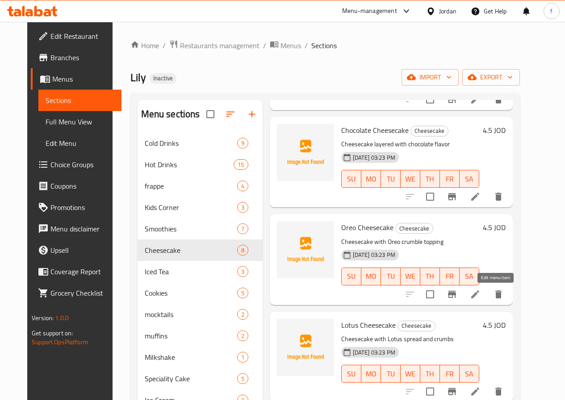
click at [480, 292] on icon at bounding box center [475, 294] width 11 height 11
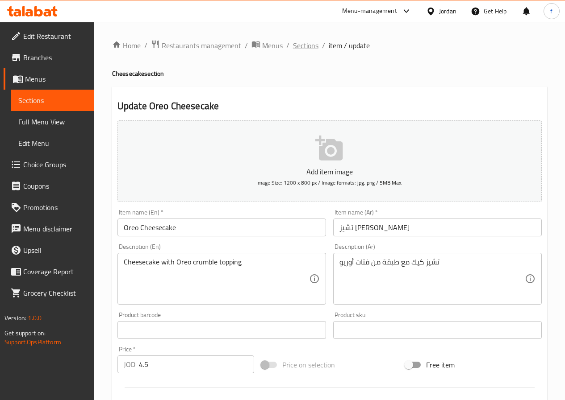
click at [304, 48] on span "Sections" at bounding box center [305, 45] width 25 height 11
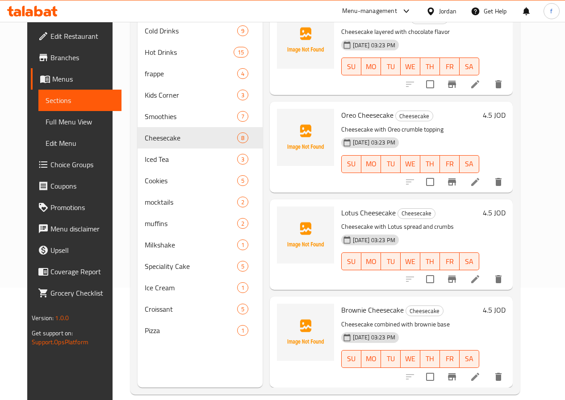
scroll to position [125, 0]
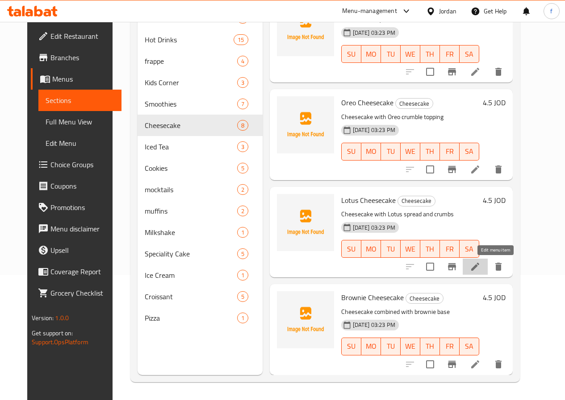
click at [479, 269] on icon at bounding box center [475, 267] width 8 height 8
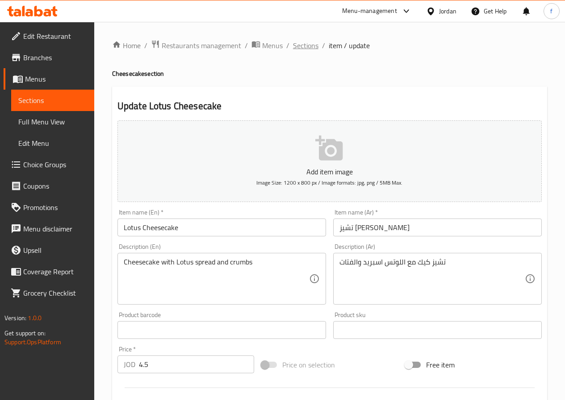
click at [313, 41] on span "Sections" at bounding box center [305, 45] width 25 height 11
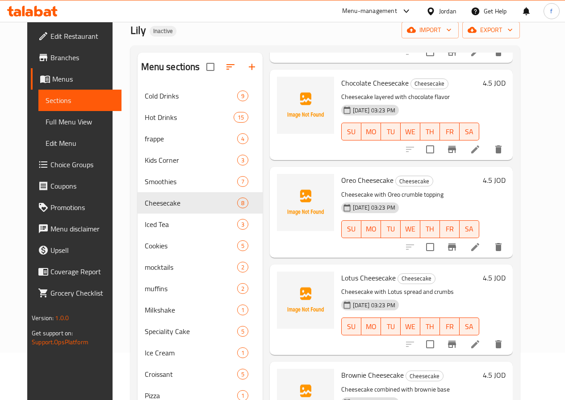
scroll to position [125, 0]
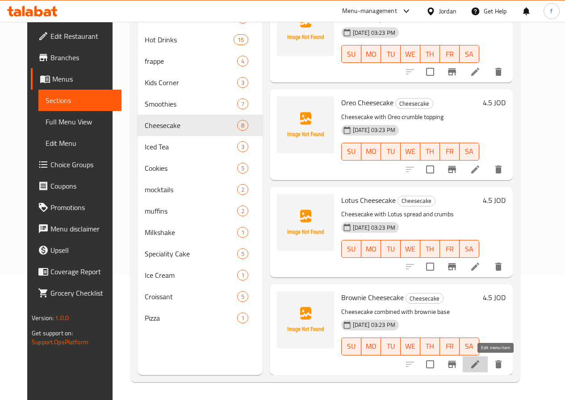
click at [479, 365] on icon at bounding box center [475, 365] width 8 height 8
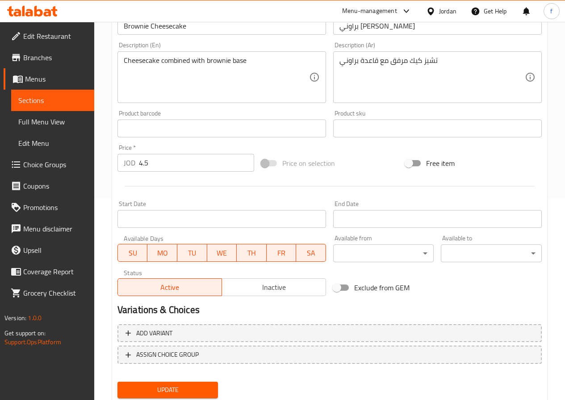
scroll to position [230, 0]
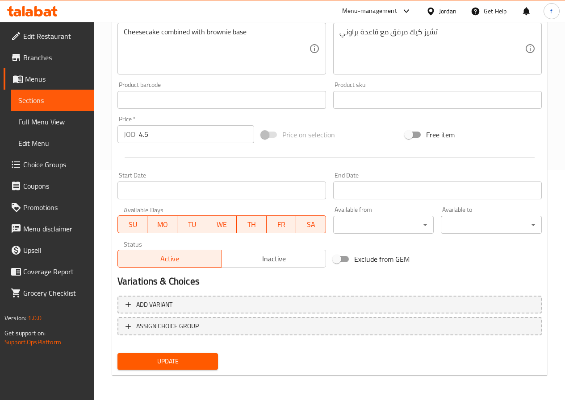
click at [199, 352] on div "Update" at bounding box center [168, 362] width 108 height 24
click at [200, 361] on span "Update" at bounding box center [168, 361] width 87 height 11
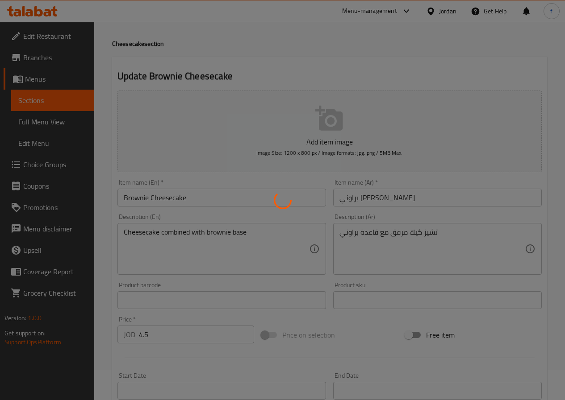
scroll to position [0, 0]
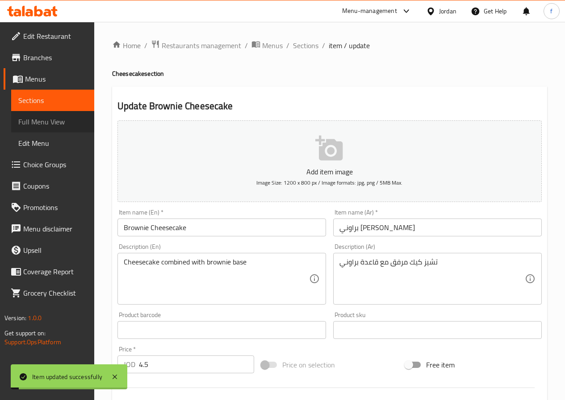
click at [53, 120] on span "Full Menu View" at bounding box center [52, 122] width 69 height 11
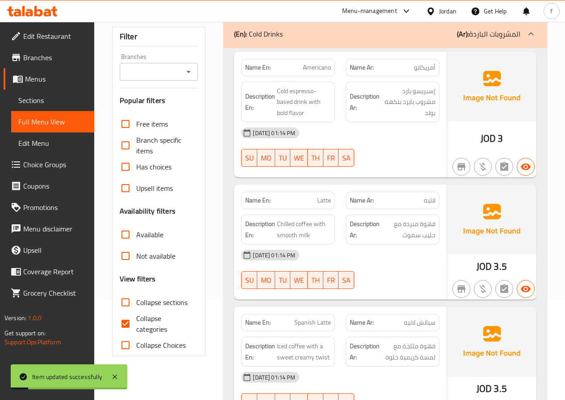
scroll to position [223, 0]
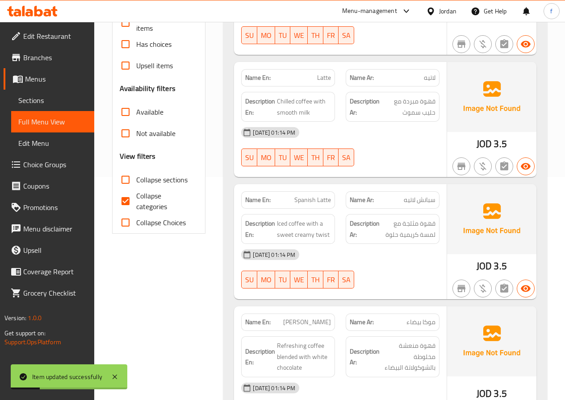
click at [127, 205] on input "Collapse categories" at bounding box center [125, 201] width 21 height 21
checkbox input "false"
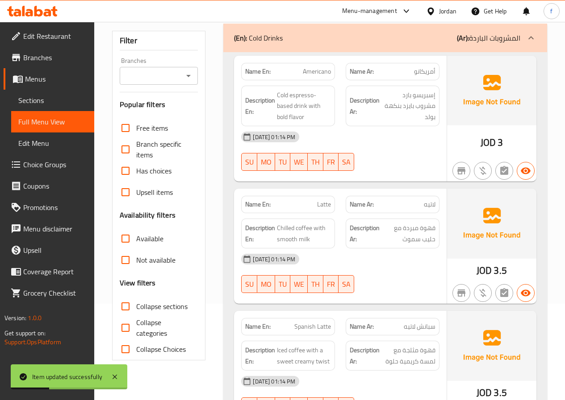
scroll to position [89, 0]
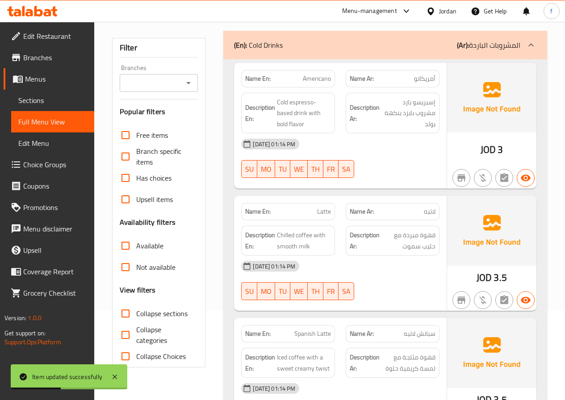
click at [526, 38] on div at bounding box center [530, 44] width 21 height 21
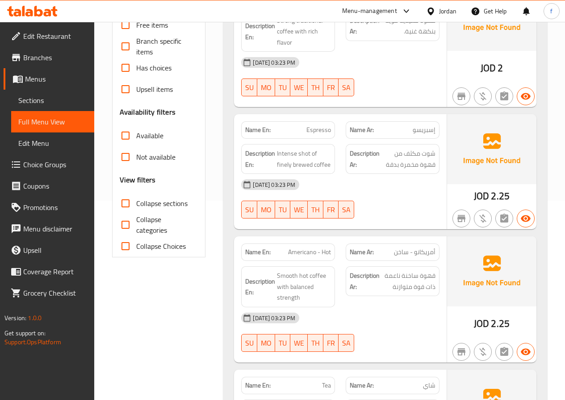
scroll to position [45, 0]
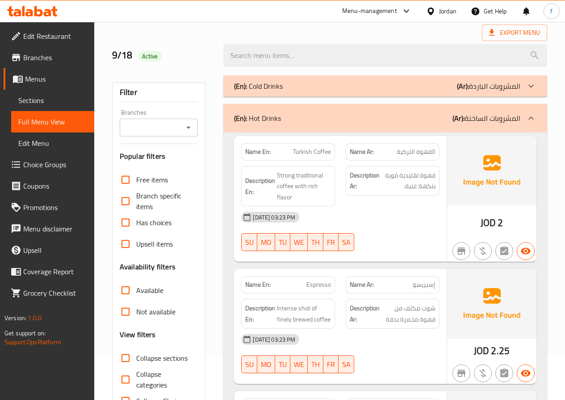
click at [531, 115] on icon at bounding box center [530, 118] width 11 height 11
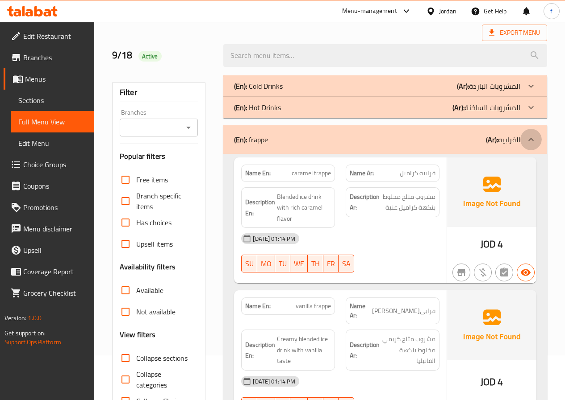
click at [533, 136] on icon at bounding box center [530, 139] width 11 height 11
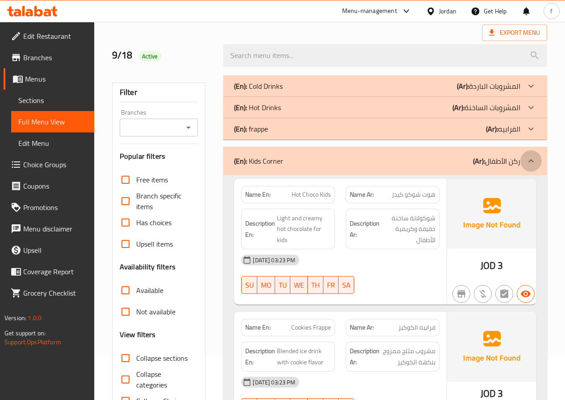
click at [532, 163] on icon at bounding box center [530, 161] width 11 height 11
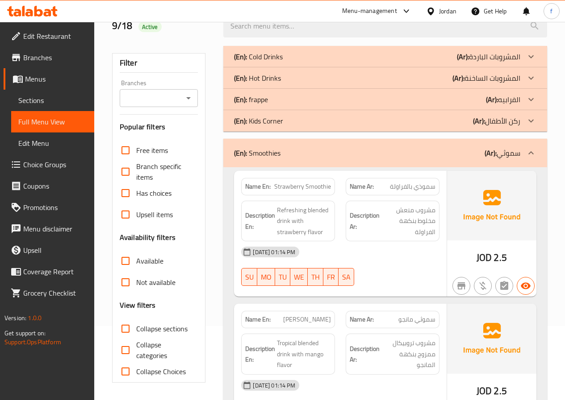
scroll to position [134, 0]
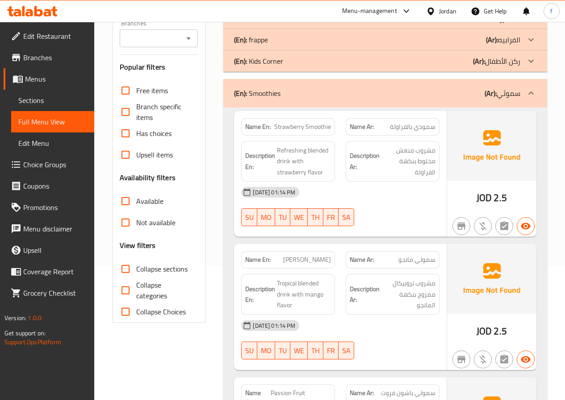
click at [530, 88] on icon at bounding box center [530, 93] width 11 height 11
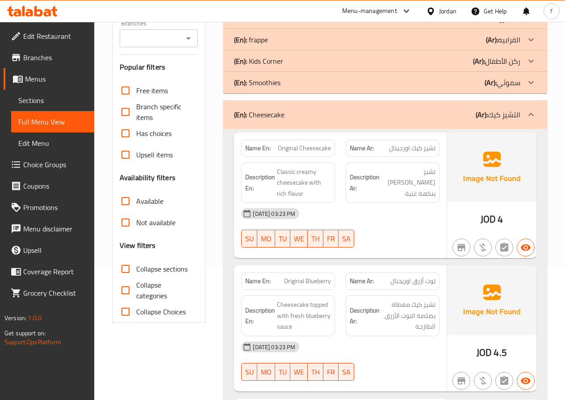
click at [531, 113] on icon at bounding box center [530, 114] width 11 height 11
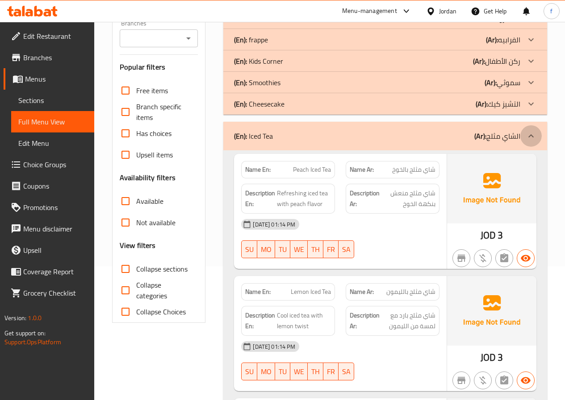
click at [527, 132] on icon at bounding box center [530, 136] width 11 height 11
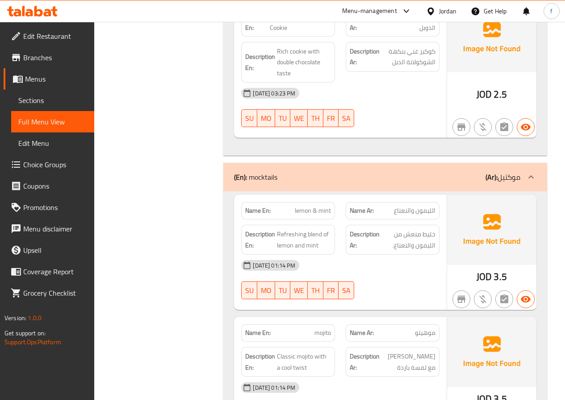
scroll to position [848, 0]
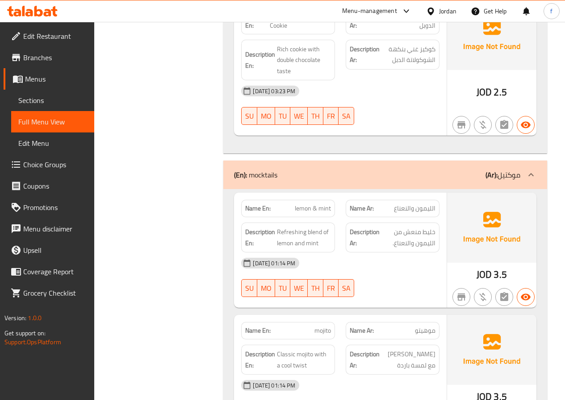
click at [529, 171] on icon at bounding box center [530, 175] width 11 height 11
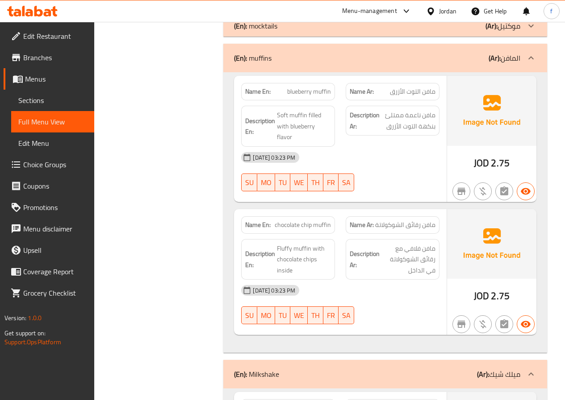
scroll to position [938, 0]
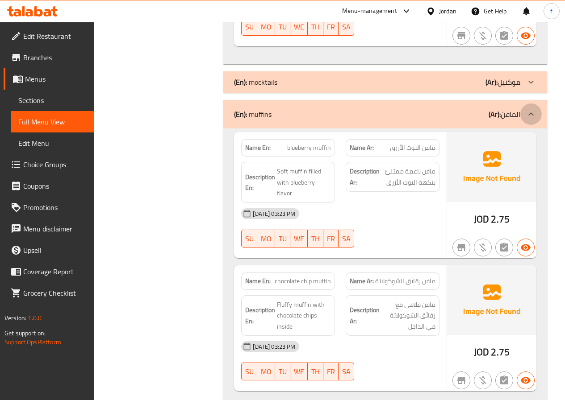
click at [531, 112] on icon at bounding box center [530, 114] width 11 height 11
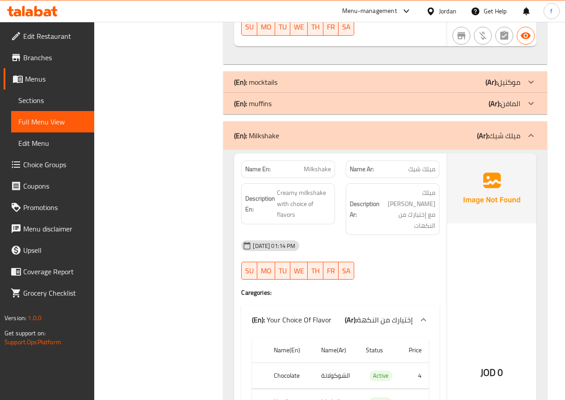
click at [531, 129] on div at bounding box center [530, 135] width 21 height 21
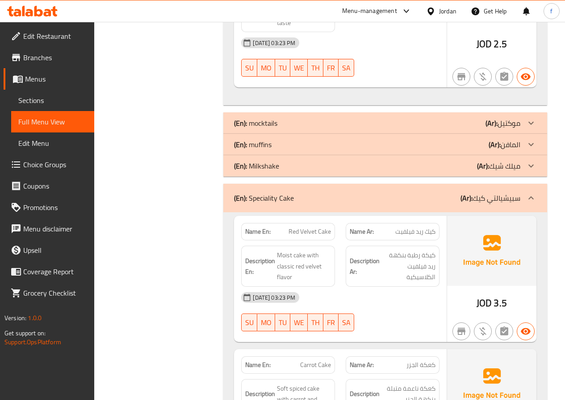
scroll to position [893, 0]
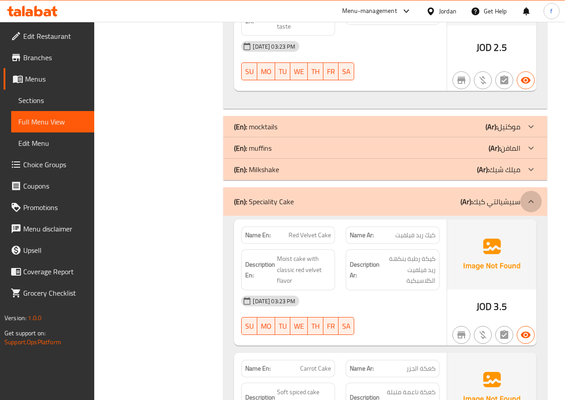
click at [533, 196] on div at bounding box center [530, 201] width 21 height 21
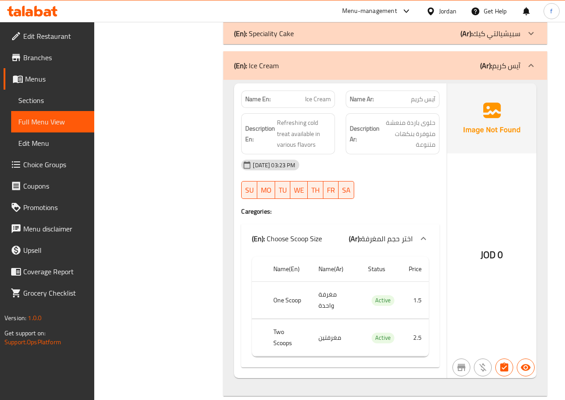
scroll to position [1027, 0]
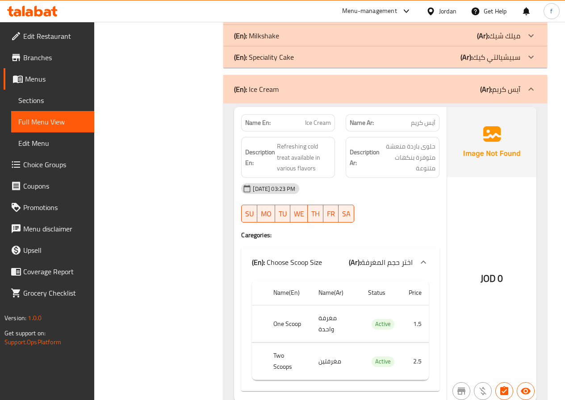
drag, startPoint x: 534, startPoint y: 84, endPoint x: 525, endPoint y: 96, distance: 14.9
click at [534, 84] on icon at bounding box center [530, 89] width 11 height 11
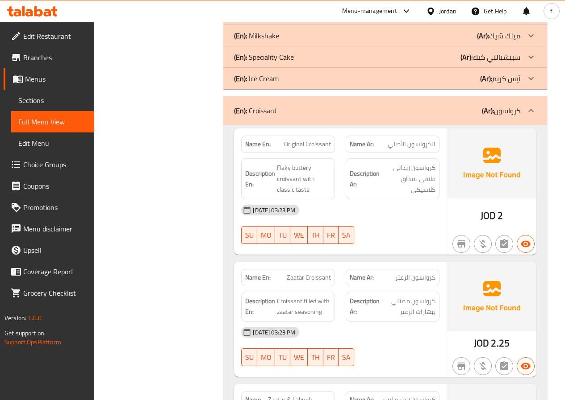
click at [396, 141] on span "الكرواسون الأصلي" at bounding box center [412, 144] width 48 height 9
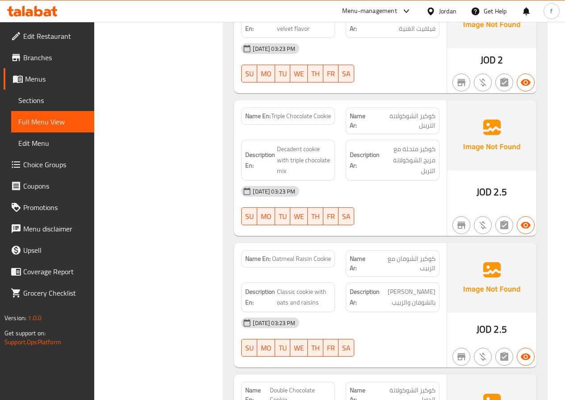
scroll to position [357, 0]
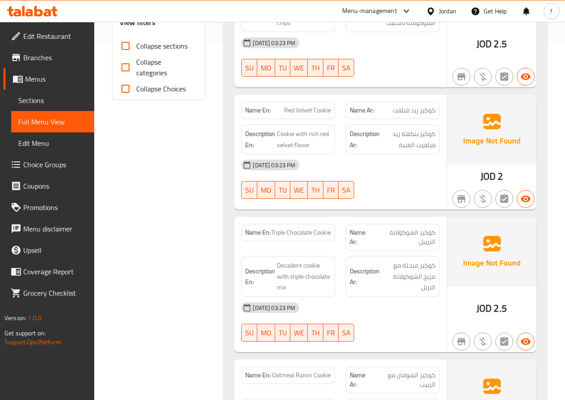
click at [62, 150] on link "Edit Menu" at bounding box center [52, 143] width 83 height 21
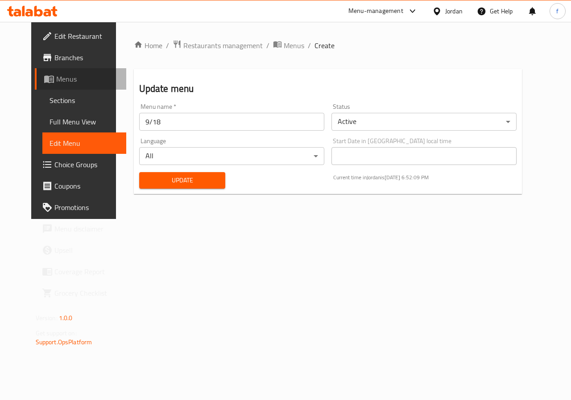
click at [60, 76] on span "Menus" at bounding box center [87, 79] width 63 height 11
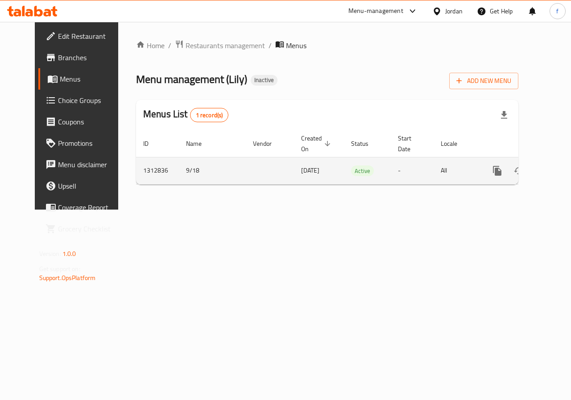
click at [558, 172] on icon "enhanced table" at bounding box center [562, 171] width 8 height 8
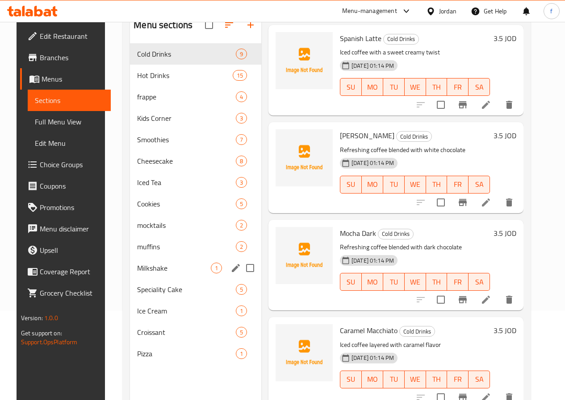
scroll to position [125, 0]
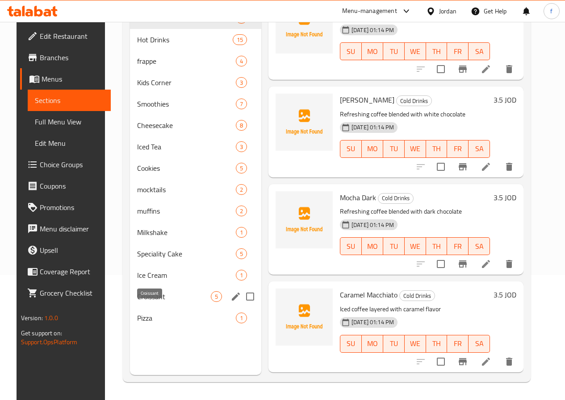
click at [161, 302] on span "Croissant" at bounding box center [174, 297] width 74 height 11
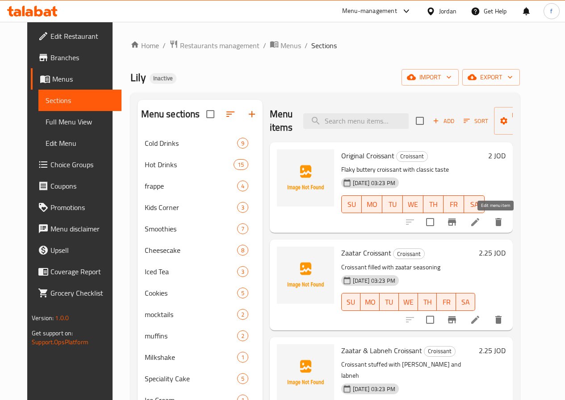
click at [480, 219] on icon at bounding box center [475, 222] width 11 height 11
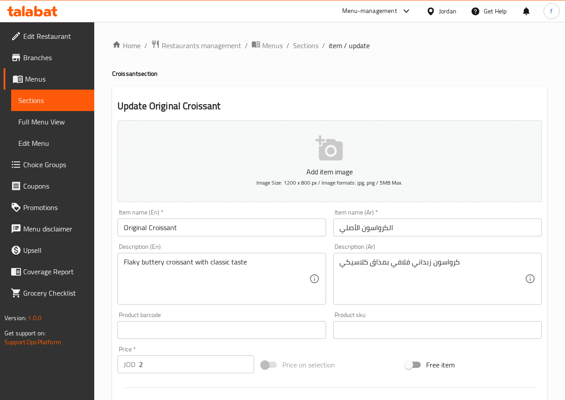
click at [350, 231] on input "الكرواسون الأصلي" at bounding box center [437, 228] width 208 height 18
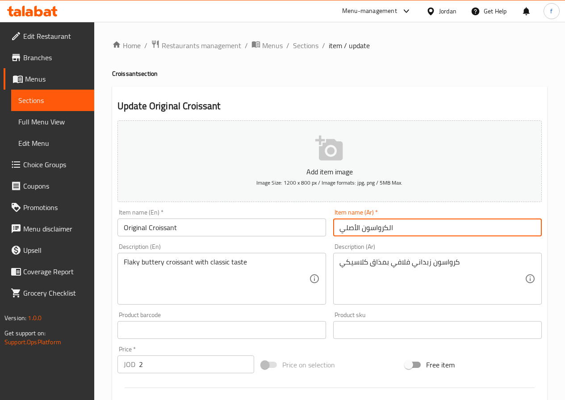
click at [350, 231] on input "الكرواسون الأصلي" at bounding box center [437, 228] width 208 height 18
click at [394, 228] on input "الكرواسون اوريجنال" at bounding box center [437, 228] width 208 height 18
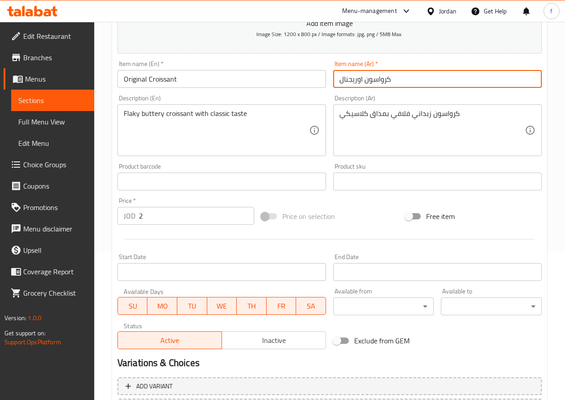
scroll to position [230, 0]
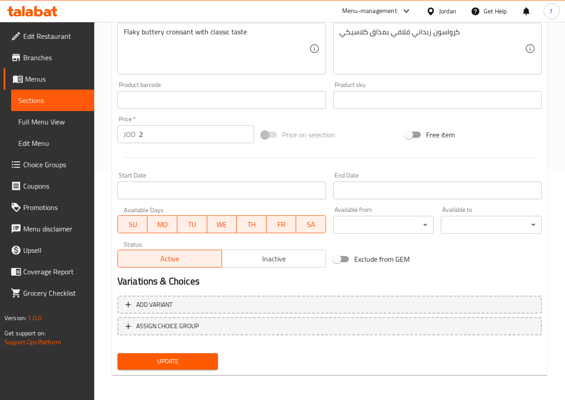
type input "كرواسون اوريجنال"
click at [172, 358] on span "Update" at bounding box center [168, 361] width 87 height 11
click at [200, 357] on span "Update" at bounding box center [168, 361] width 87 height 11
drag, startPoint x: 210, startPoint y: 361, endPoint x: 205, endPoint y: 358, distance: 6.2
click at [208, 361] on span "Update" at bounding box center [168, 361] width 87 height 11
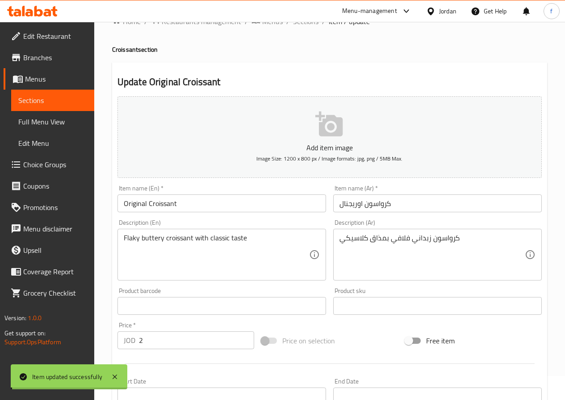
scroll to position [0, 0]
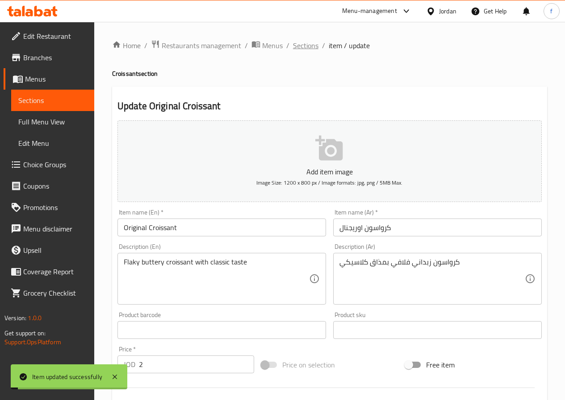
click at [312, 46] on span "Sections" at bounding box center [305, 45] width 25 height 11
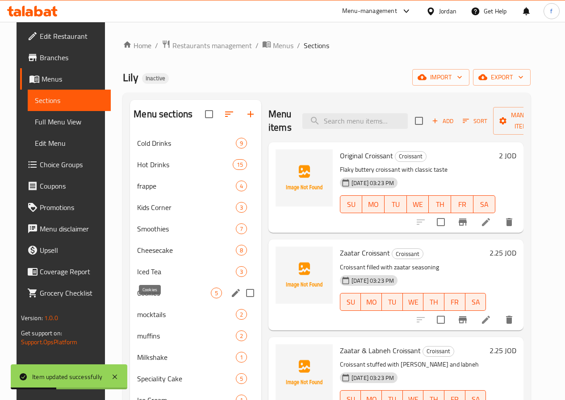
click at [161, 299] on span "Cookies" at bounding box center [174, 293] width 74 height 11
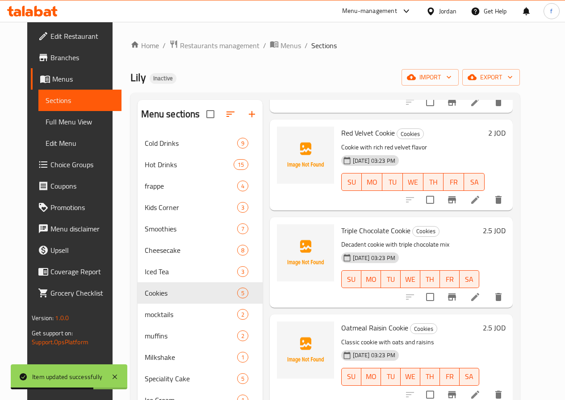
scroll to position [123, 0]
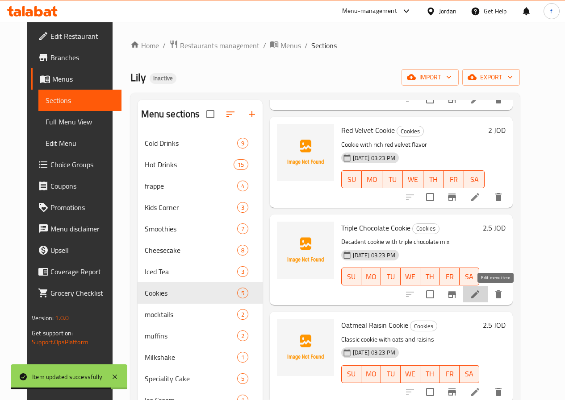
click at [479, 296] on icon at bounding box center [475, 295] width 8 height 8
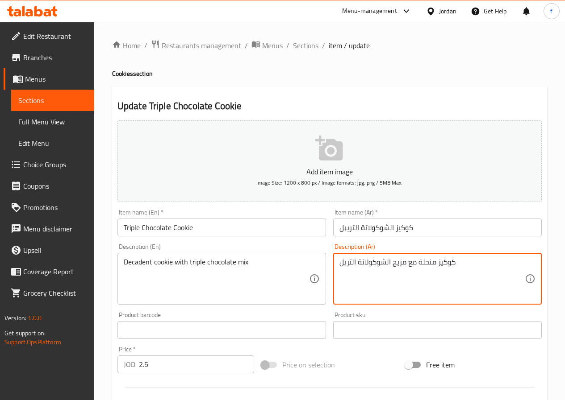
click at [428, 263] on textarea "كوكيز منحلة مع مزيج الشوكولاتة التربل" at bounding box center [431, 279] width 185 height 42
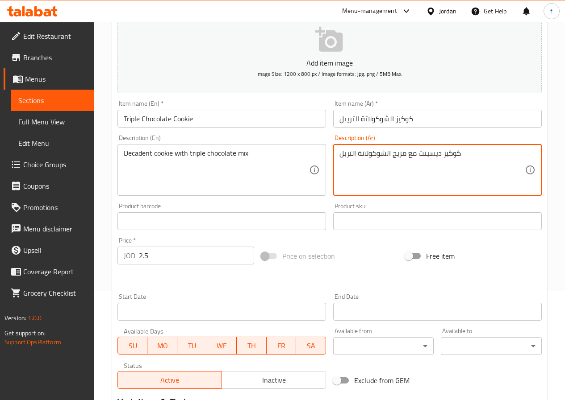
scroll to position [230, 0]
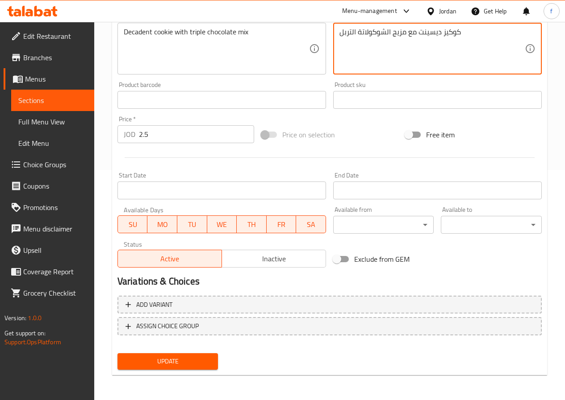
type textarea "كوكيز ديسينت مع مزيج الشوكولاتة التربل"
click at [188, 366] on span "Update" at bounding box center [168, 361] width 87 height 11
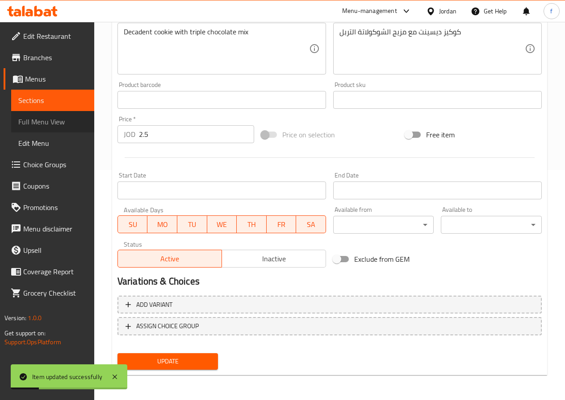
click at [54, 115] on link "Full Menu View" at bounding box center [52, 121] width 83 height 21
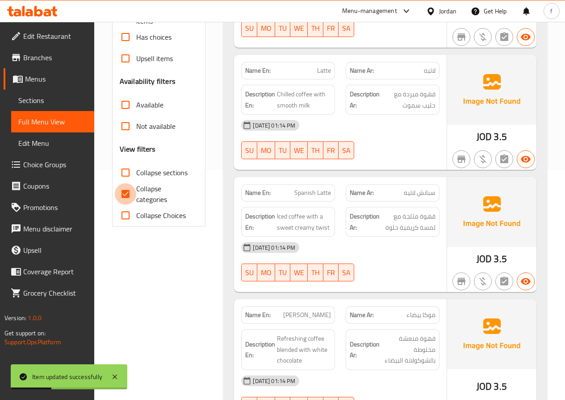
click at [121, 196] on input "Collapse categories" at bounding box center [125, 193] width 21 height 21
checkbox input "false"
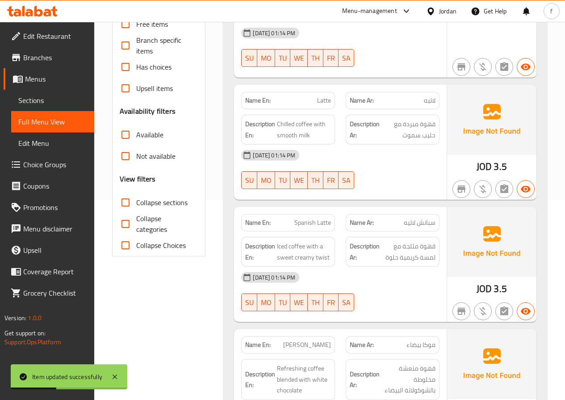
scroll to position [7, 0]
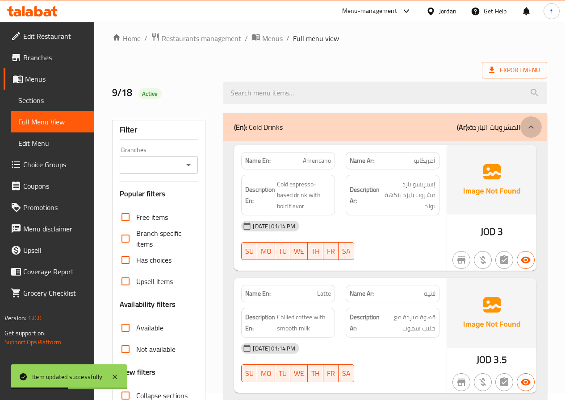
click at [525, 119] on div at bounding box center [530, 127] width 21 height 21
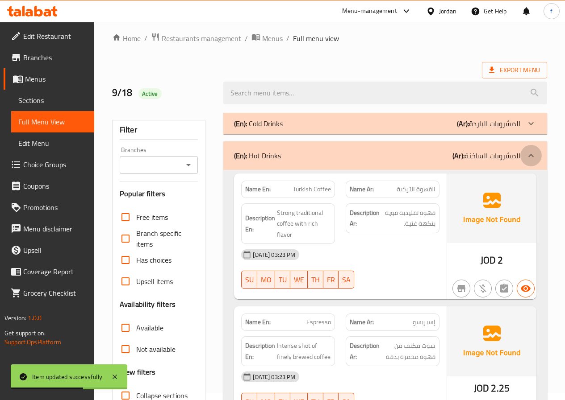
click at [530, 151] on icon at bounding box center [530, 155] width 11 height 11
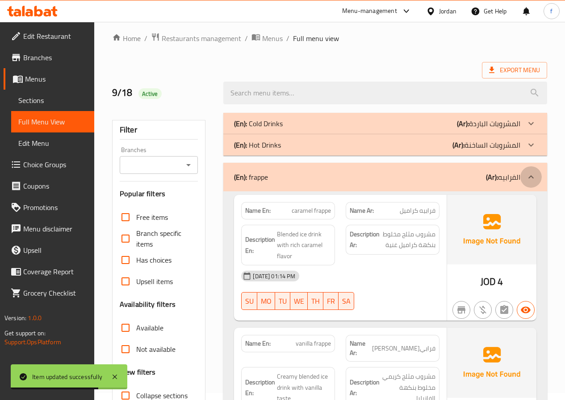
click at [532, 174] on icon at bounding box center [530, 177] width 11 height 11
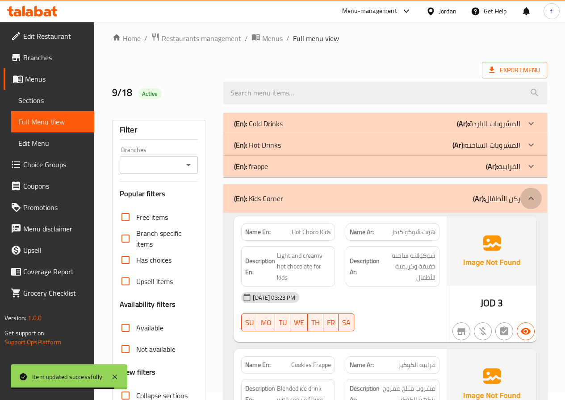
click at [531, 203] on icon at bounding box center [530, 198] width 11 height 11
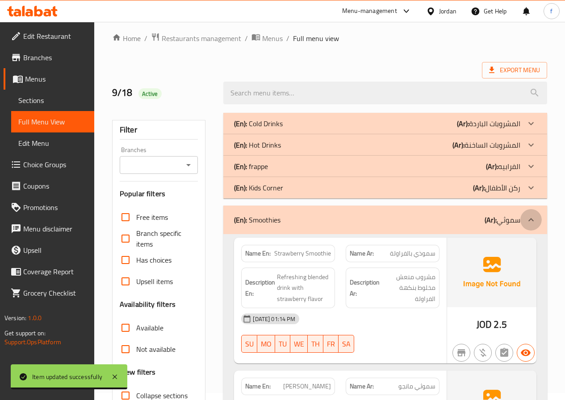
click at [534, 218] on icon at bounding box center [530, 220] width 11 height 11
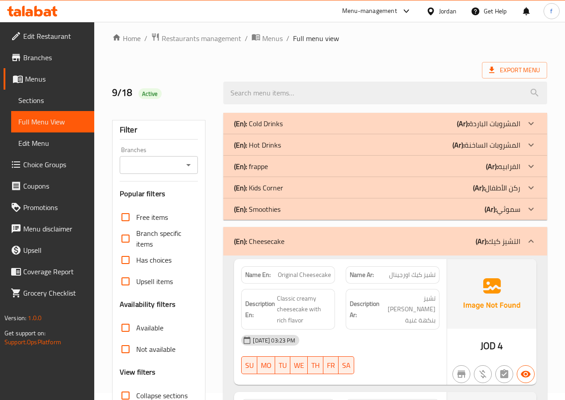
scroll to position [96, 0]
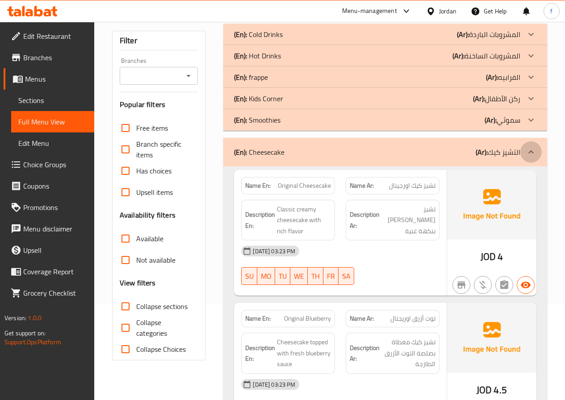
click at [531, 144] on div at bounding box center [530, 152] width 21 height 21
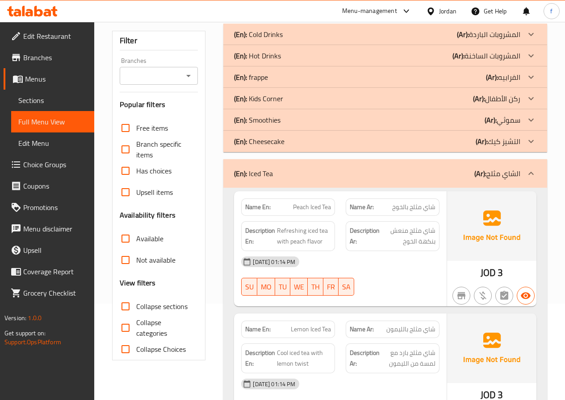
click at [533, 174] on icon at bounding box center [530, 173] width 11 height 11
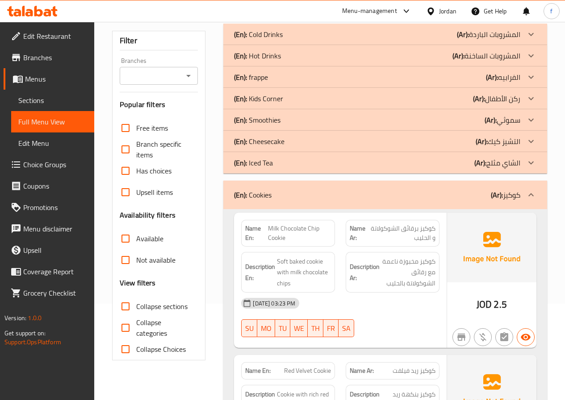
click at [532, 192] on icon at bounding box center [530, 195] width 11 height 11
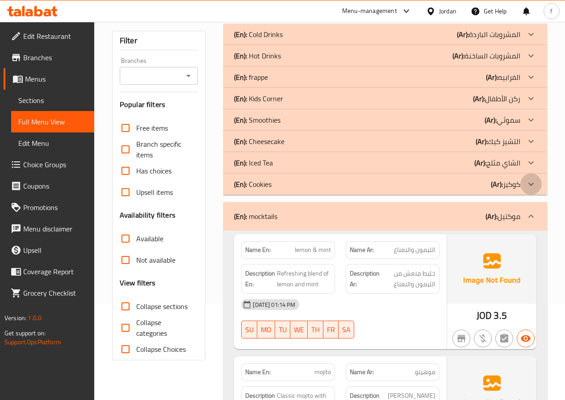
click at [532, 192] on div at bounding box center [530, 184] width 21 height 21
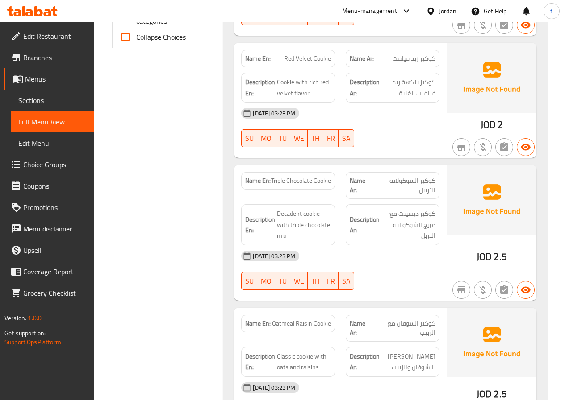
scroll to position [186, 0]
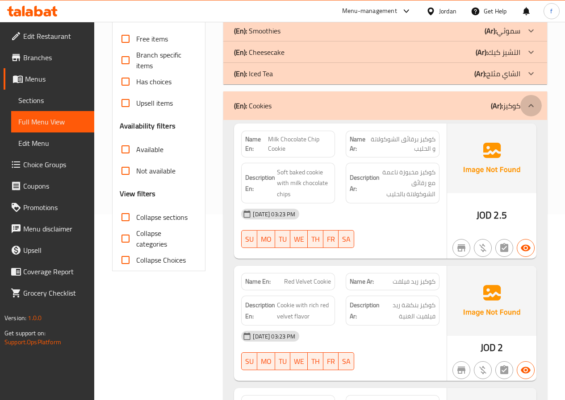
click at [532, 108] on icon at bounding box center [530, 105] width 11 height 11
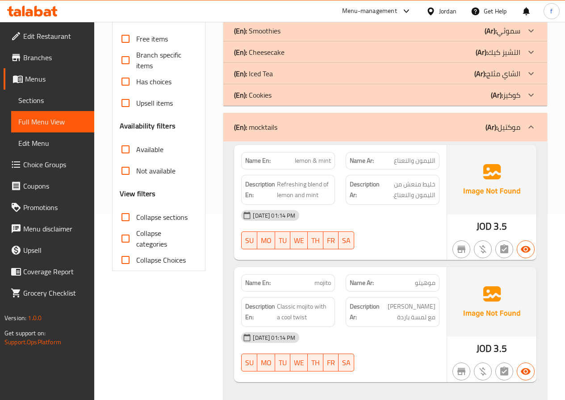
click at [533, 123] on icon at bounding box center [530, 127] width 11 height 11
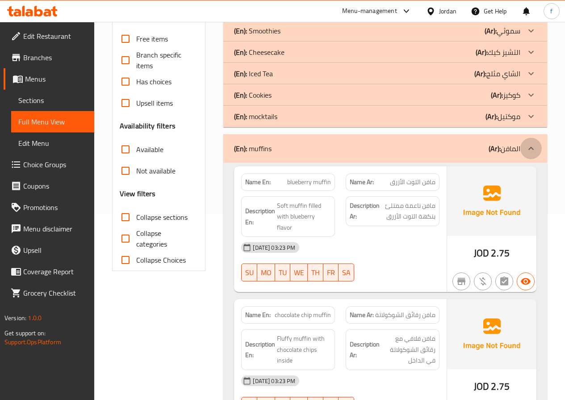
click at [530, 147] on icon at bounding box center [530, 148] width 11 height 11
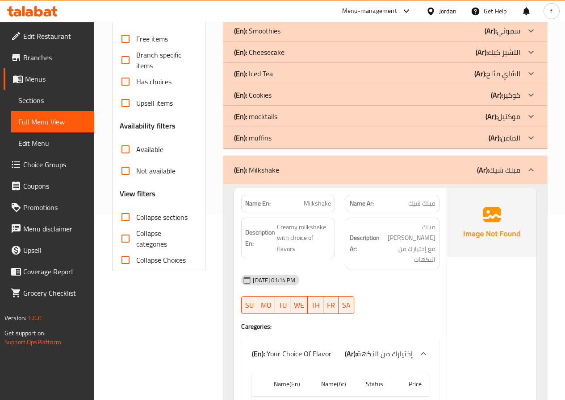
click at [538, 167] on div at bounding box center [530, 169] width 21 height 21
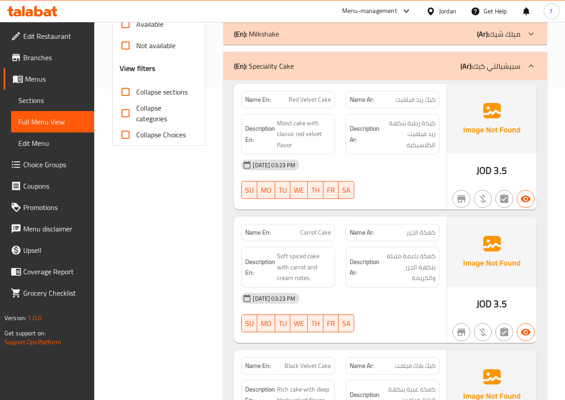
scroll to position [230, 0]
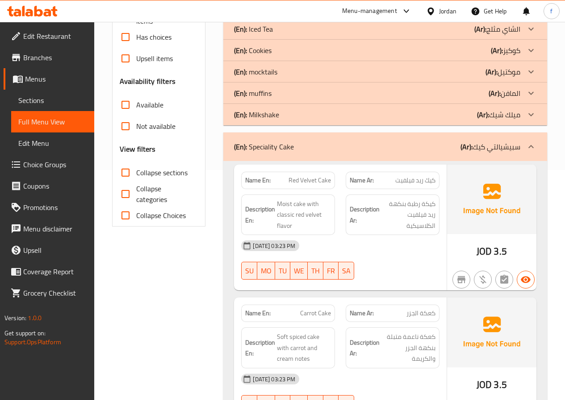
click at [531, 147] on icon at bounding box center [530, 147] width 11 height 11
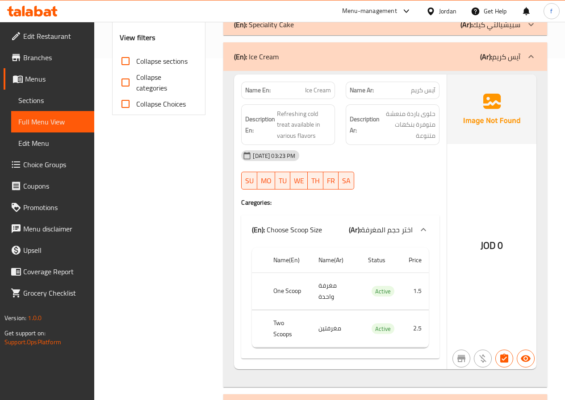
scroll to position [275, 0]
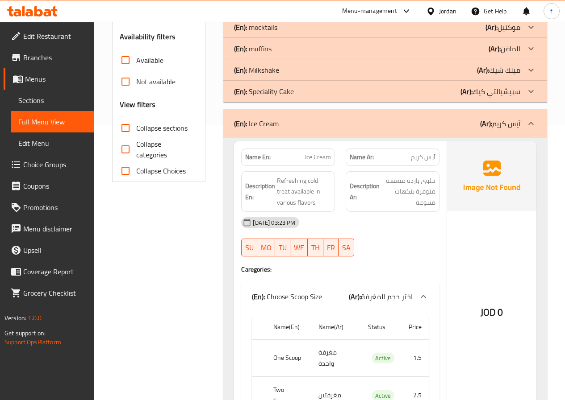
click at [535, 120] on icon at bounding box center [530, 123] width 11 height 11
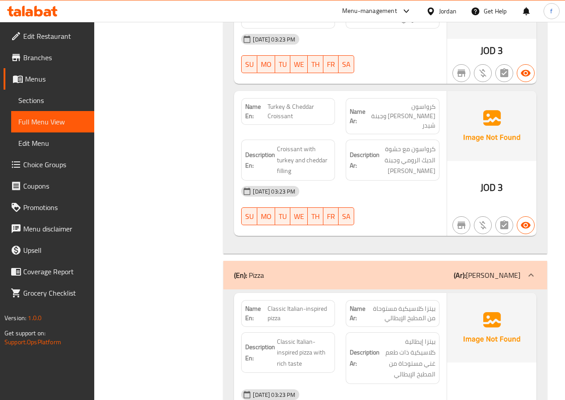
scroll to position [838, 0]
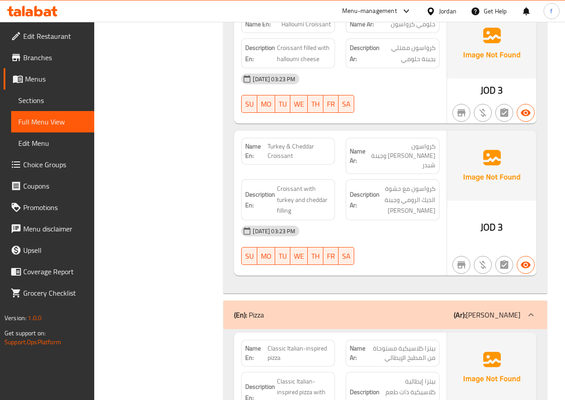
drag, startPoint x: 531, startPoint y: 298, endPoint x: 486, endPoint y: 262, distance: 58.4
click at [531, 310] on icon at bounding box center [530, 315] width 11 height 11
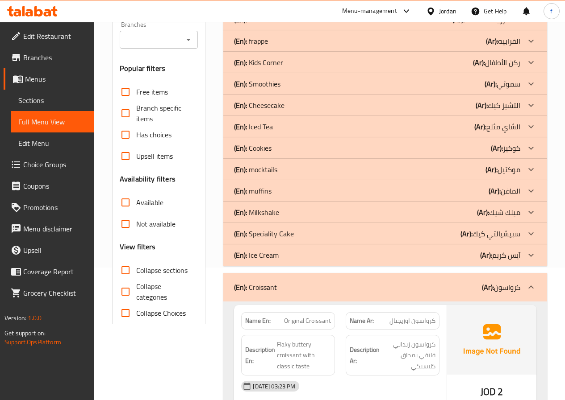
scroll to position [88, 0]
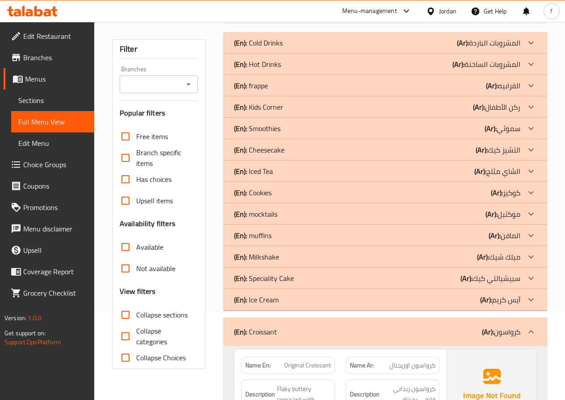
click at [530, 327] on icon at bounding box center [530, 332] width 11 height 11
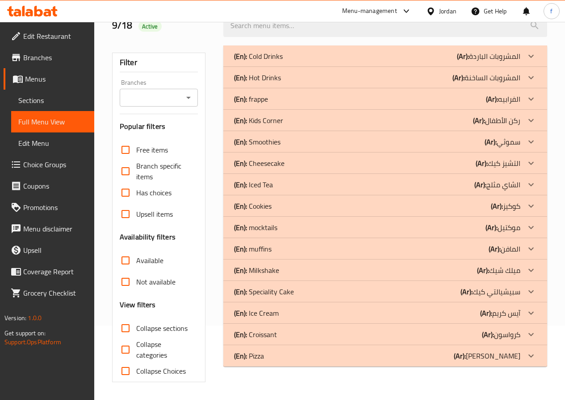
scroll to position [75, 0]
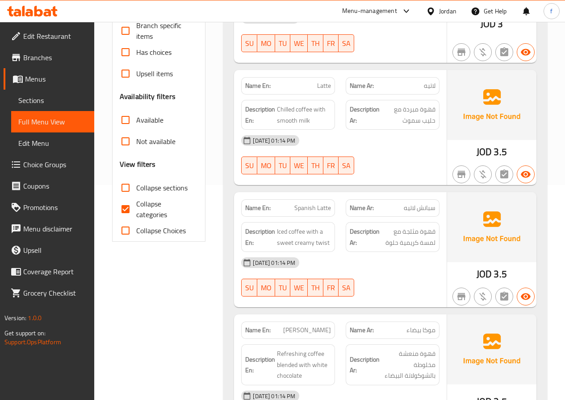
scroll to position [268, 0]
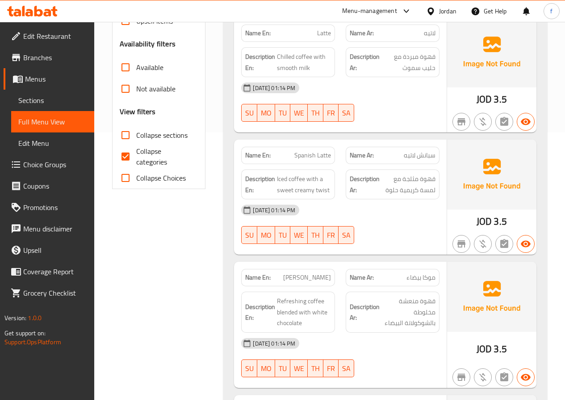
click at [149, 158] on span "Collapse categories" at bounding box center [163, 156] width 55 height 21
click at [136, 158] on input "Collapse categories" at bounding box center [125, 156] width 21 height 21
checkbox input "false"
click at [126, 134] on input "Collapse sections" at bounding box center [125, 135] width 21 height 21
checkbox input "true"
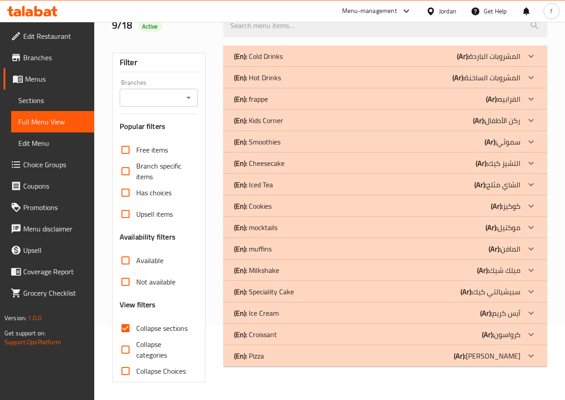
scroll to position [75, 0]
click at [531, 76] on icon at bounding box center [530, 77] width 11 height 11
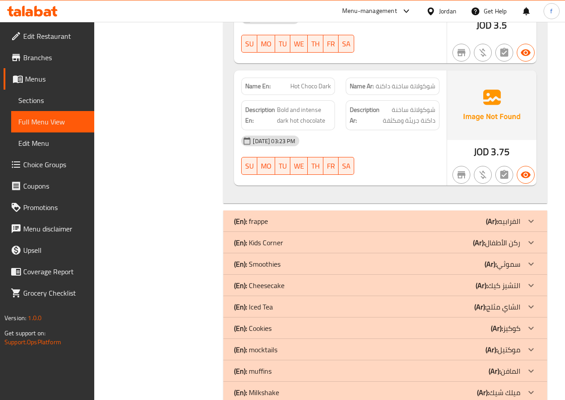
scroll to position [2003, 0]
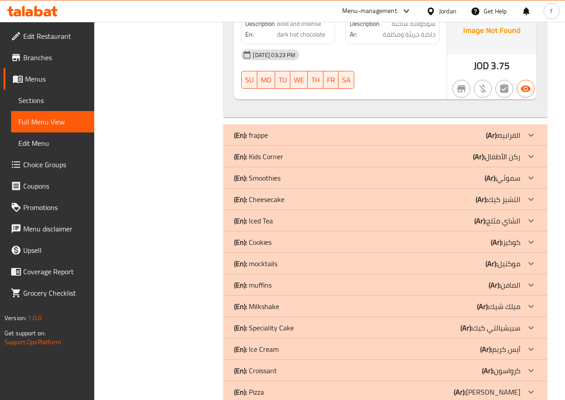
click at [529, 151] on icon at bounding box center [530, 156] width 11 height 11
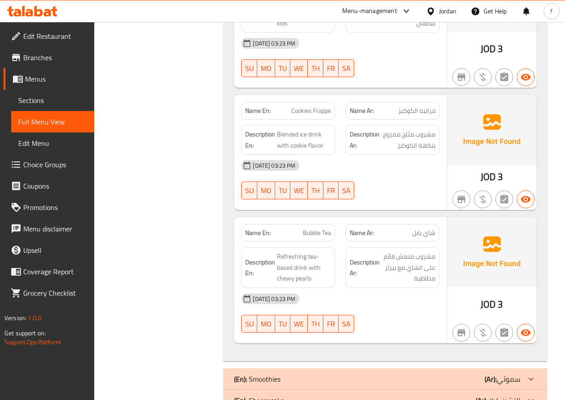
scroll to position [2427, 0]
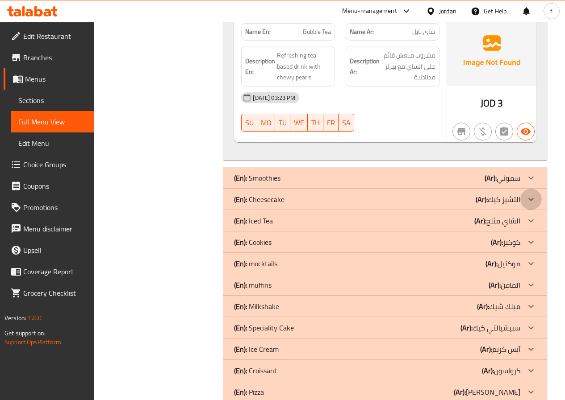
click at [529, 194] on icon at bounding box center [530, 199] width 11 height 11
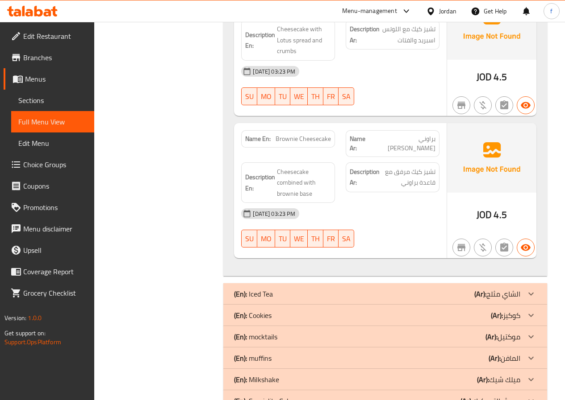
scroll to position [3518, 0]
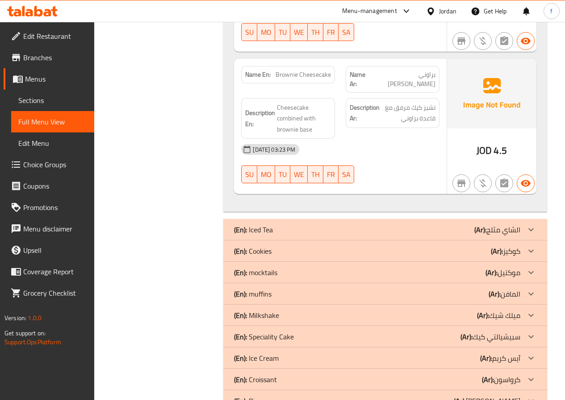
click at [529, 241] on div at bounding box center [530, 251] width 21 height 21
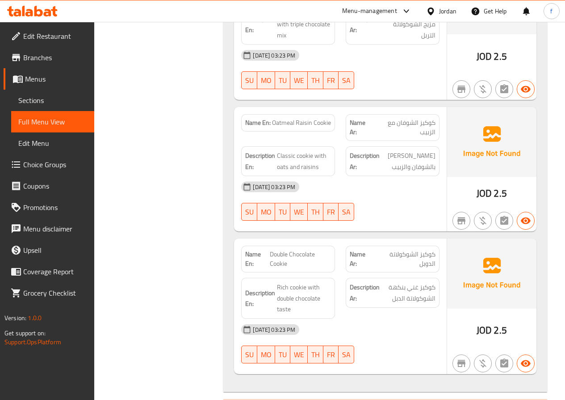
scroll to position [4236, 0]
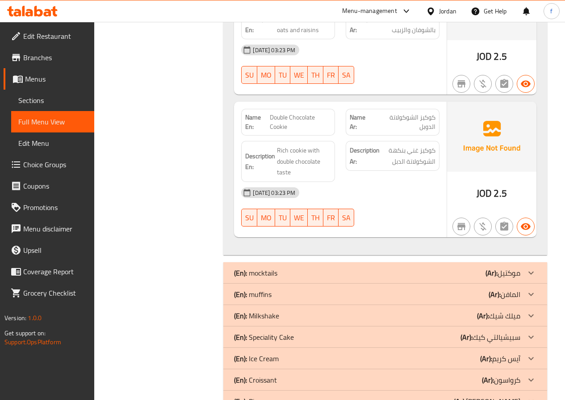
click at [534, 289] on icon at bounding box center [530, 294] width 11 height 11
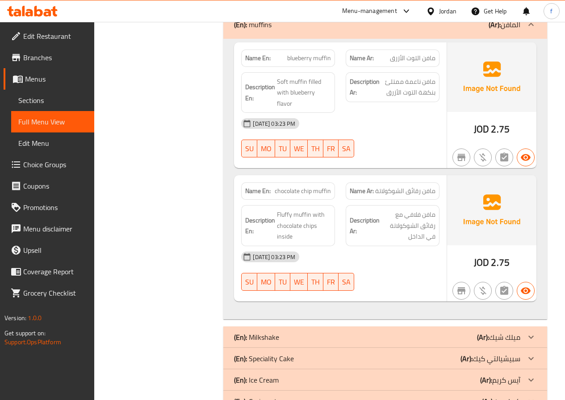
scroll to position [4538, 0]
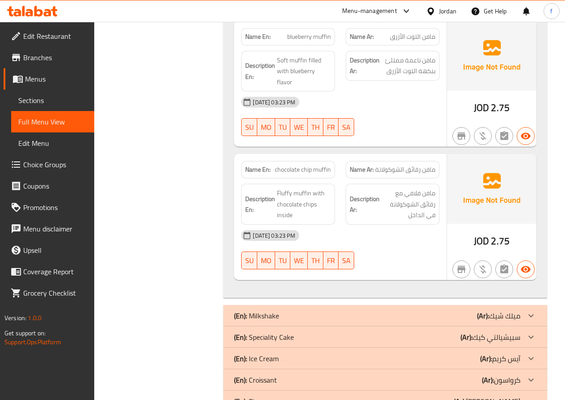
click at [533, 327] on div at bounding box center [530, 337] width 21 height 21
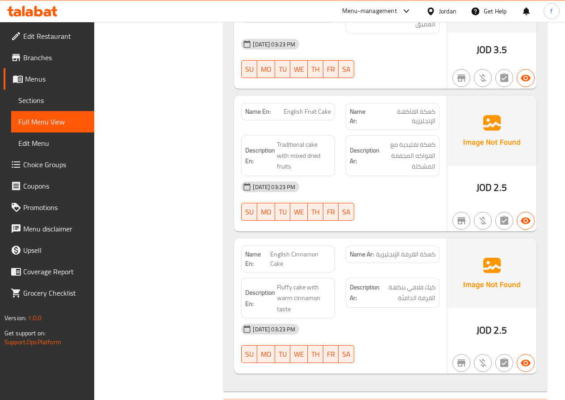
scroll to position [5259, 0]
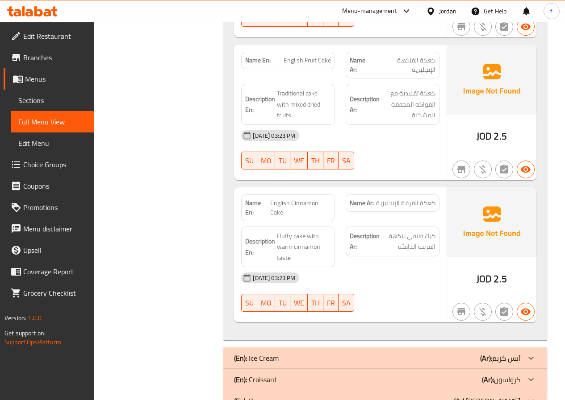
click at [533, 375] on icon at bounding box center [530, 380] width 11 height 11
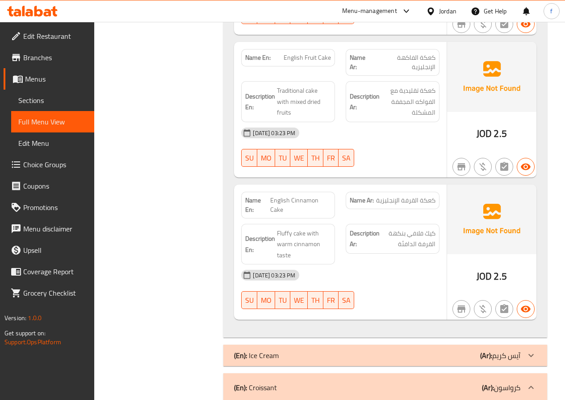
scroll to position [5527, 0]
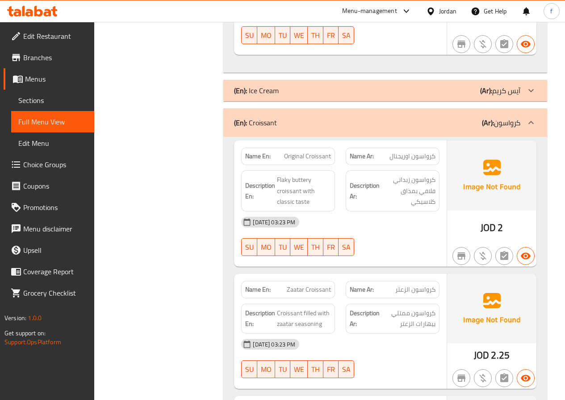
click at [533, 85] on icon at bounding box center [530, 90] width 11 height 11
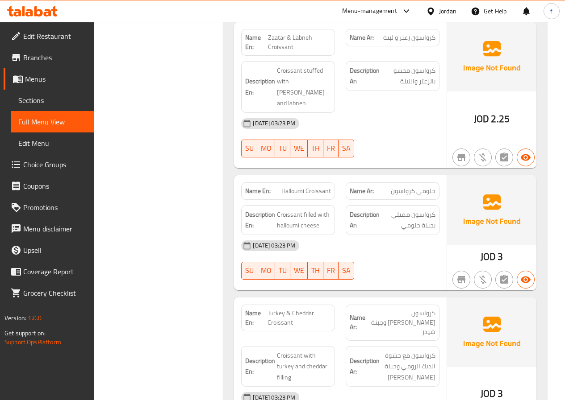
scroll to position [6260, 0]
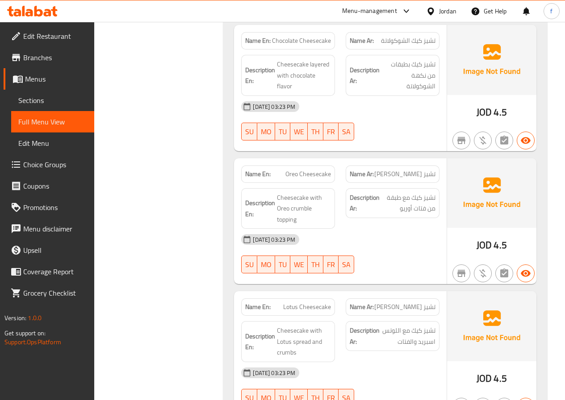
scroll to position [3142, 0]
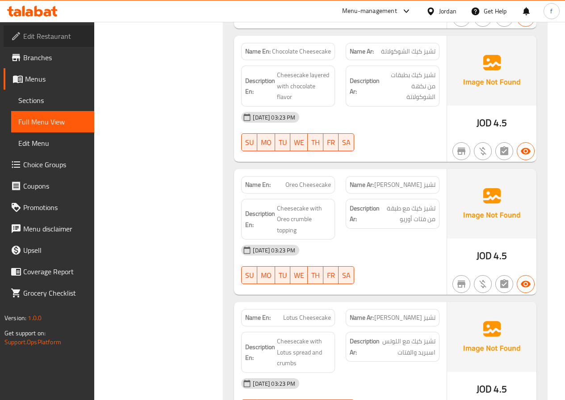
click at [52, 31] on span "Edit Restaurant" at bounding box center [55, 36] width 64 height 11
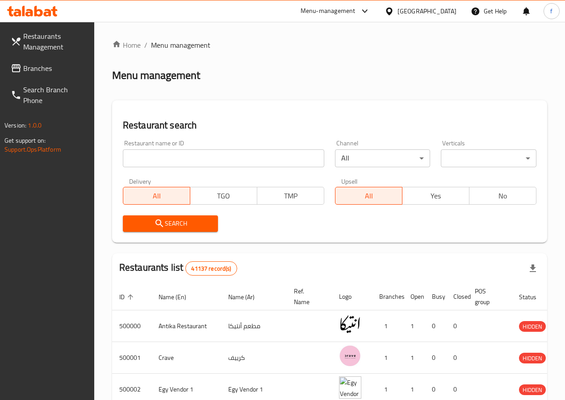
click at [74, 67] on span "Branches" at bounding box center [55, 68] width 64 height 11
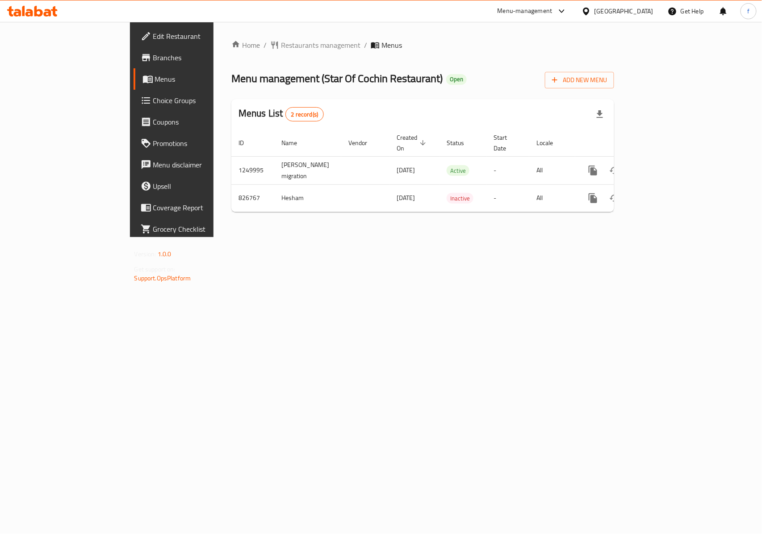
click at [456, 237] on div "Home / Restaurants management / Menus Menu management ( Star Of Cochin Restaura…" at bounding box center [422, 129] width 418 height 215
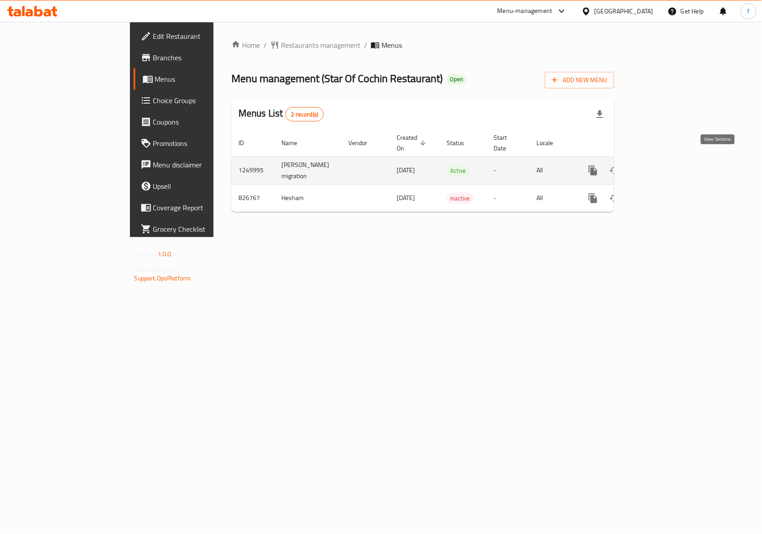
click at [668, 167] on link "enhanced table" at bounding box center [656, 170] width 21 height 21
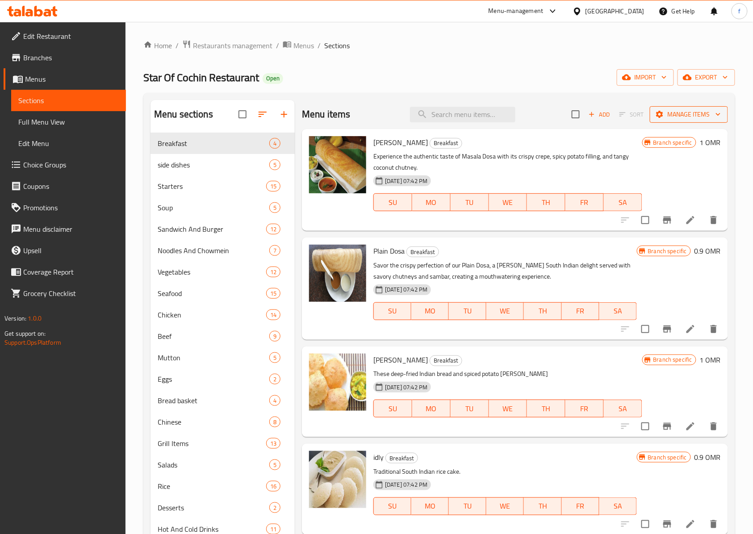
click at [696, 119] on span "Manage items" at bounding box center [689, 114] width 64 height 11
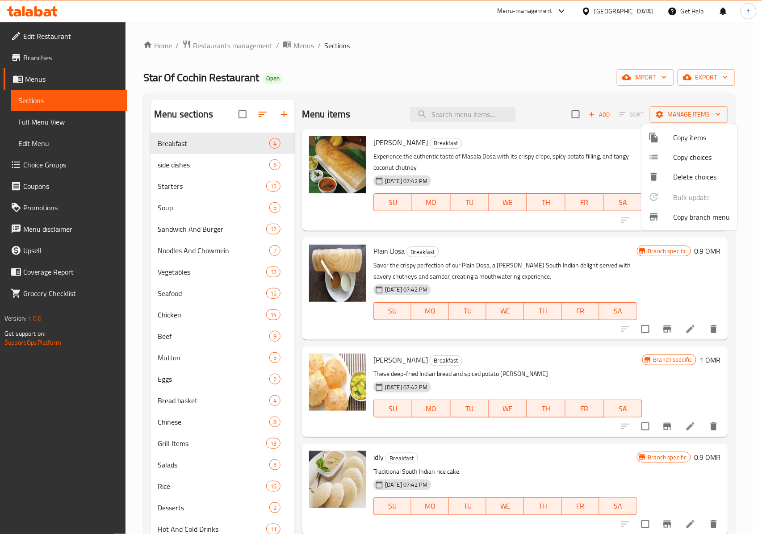
click at [703, 217] on span "Copy branch menu" at bounding box center [701, 217] width 57 height 11
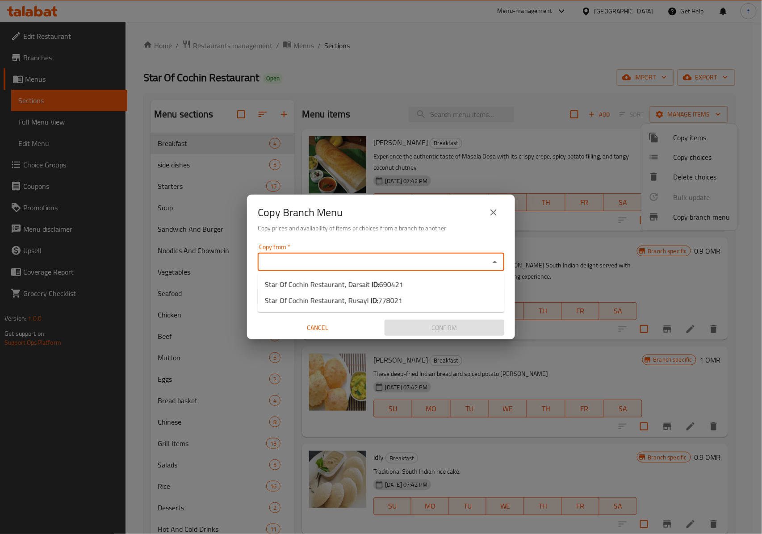
click at [419, 259] on input "Copy from   *" at bounding box center [373, 262] width 226 height 13
click at [493, 210] on icon "close" at bounding box center [493, 212] width 11 height 11
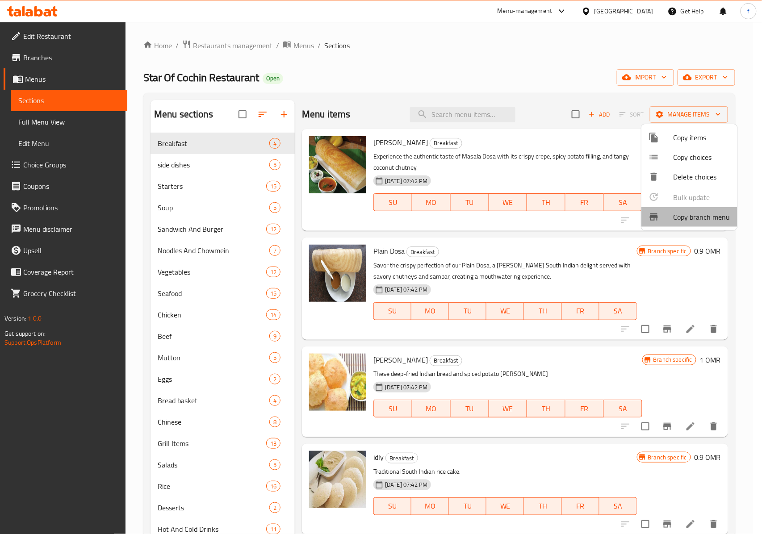
click at [699, 224] on li "Copy branch menu" at bounding box center [689, 217] width 96 height 20
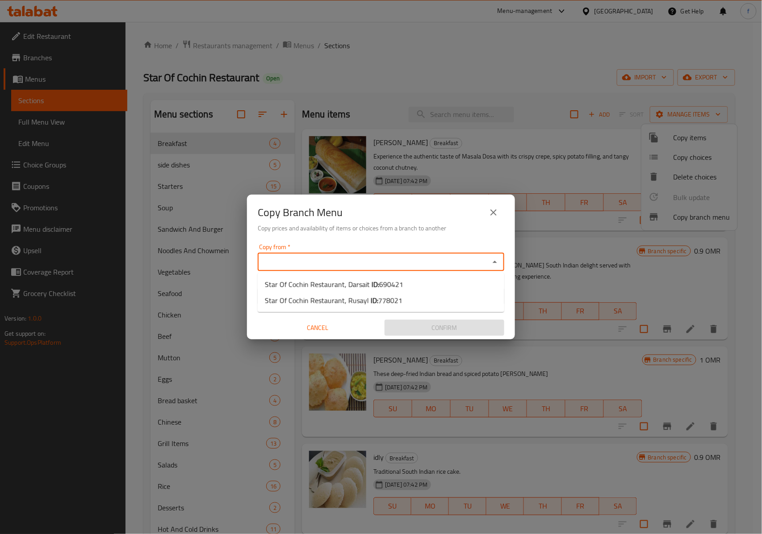
click at [434, 258] on input "Copy from   *" at bounding box center [373, 262] width 226 height 13
click at [435, 288] on li "Star Of Cochin Restaurant, Darsait ID: 690421" at bounding box center [381, 284] width 246 height 16
type input "Star Of Cochin Restaurant, Darsait"
click at [431, 298] on input "Copy to   *" at bounding box center [373, 296] width 226 height 13
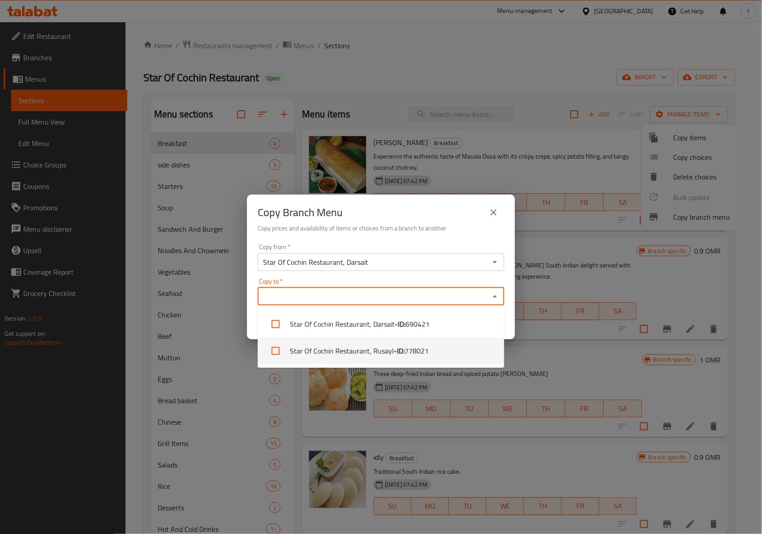
click at [438, 354] on li "Star Of Cochin Restaurant, Rusayl - ID: 778021" at bounding box center [381, 351] width 246 height 27
checkbox input "true"
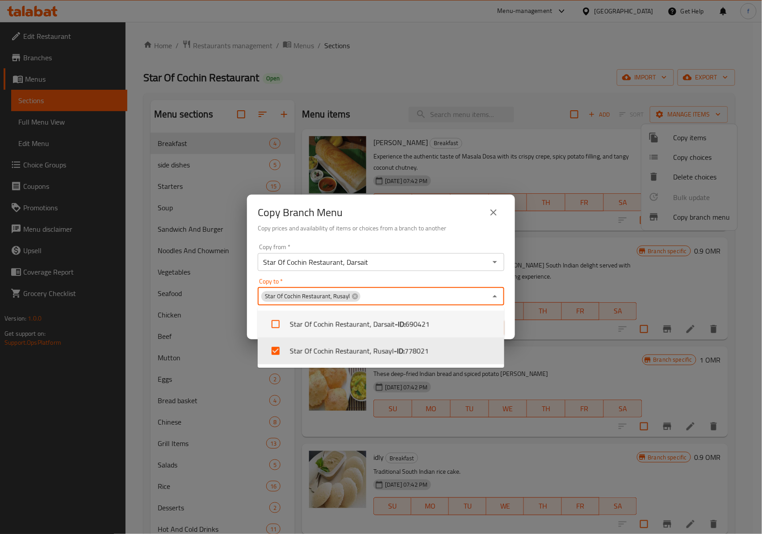
click at [447, 296] on input "Copy to   *" at bounding box center [423, 296] width 125 height 13
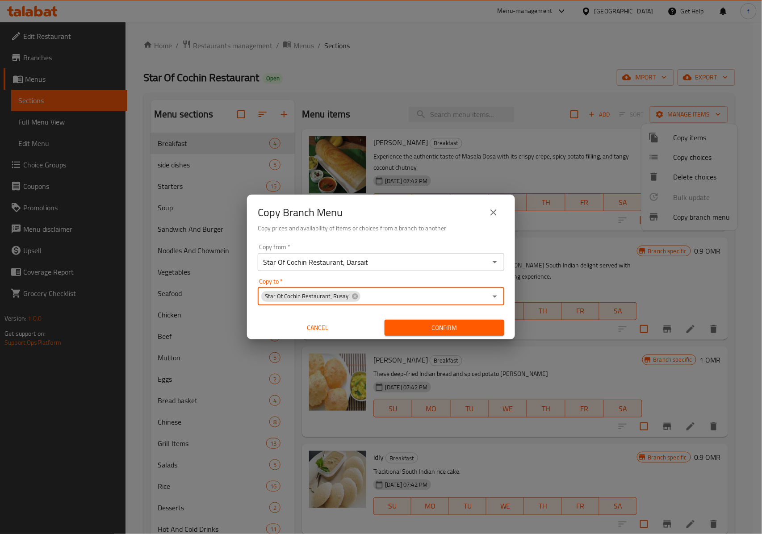
click at [455, 327] on span "Confirm" at bounding box center [444, 327] width 105 height 11
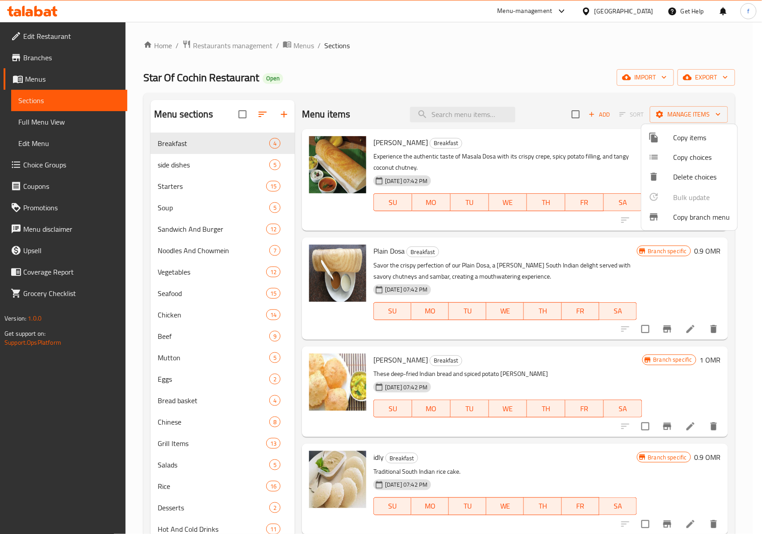
click at [59, 56] on div at bounding box center [381, 267] width 762 height 534
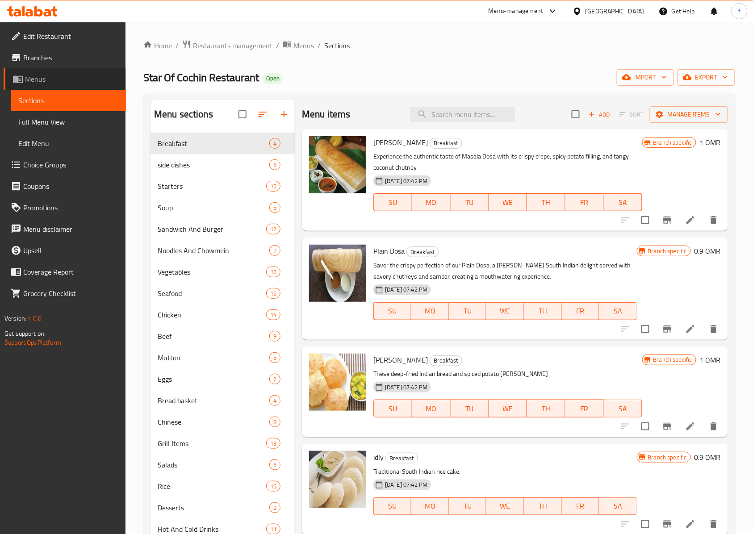
click at [58, 77] on span "Menus" at bounding box center [72, 79] width 94 height 11
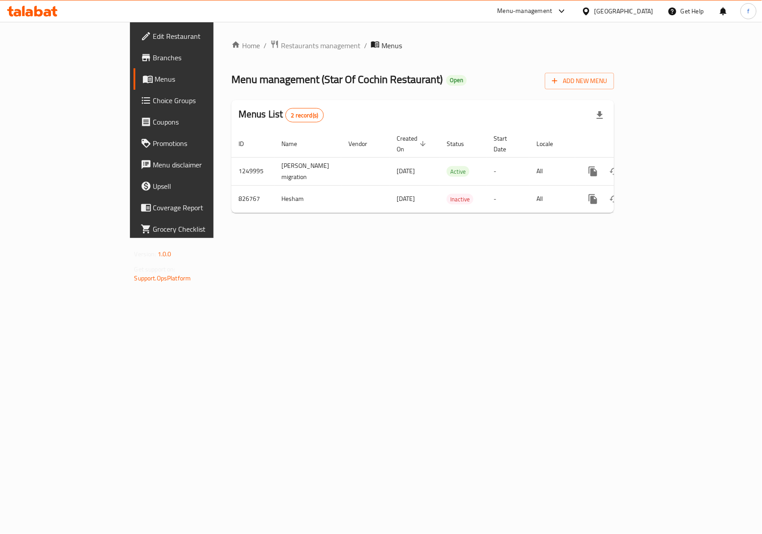
click at [153, 54] on span "Branches" at bounding box center [201, 57] width 97 height 11
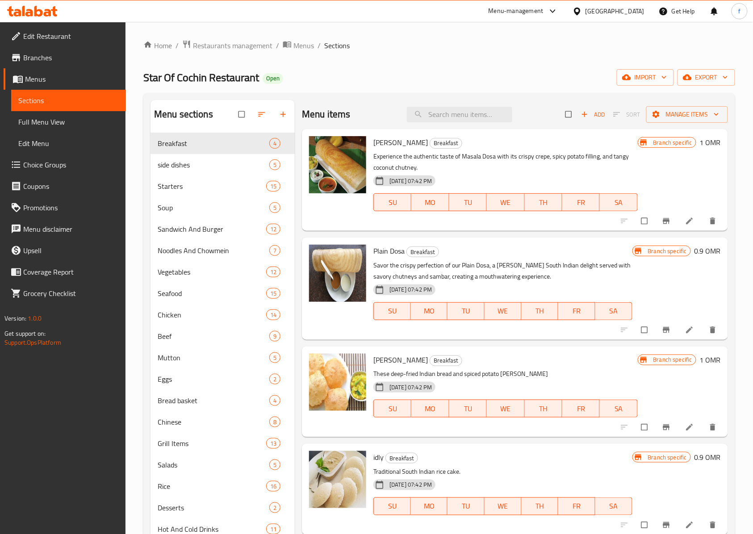
click at [81, 54] on span "Branches" at bounding box center [71, 57] width 96 height 11
